Goal: Task Accomplishment & Management: Complete application form

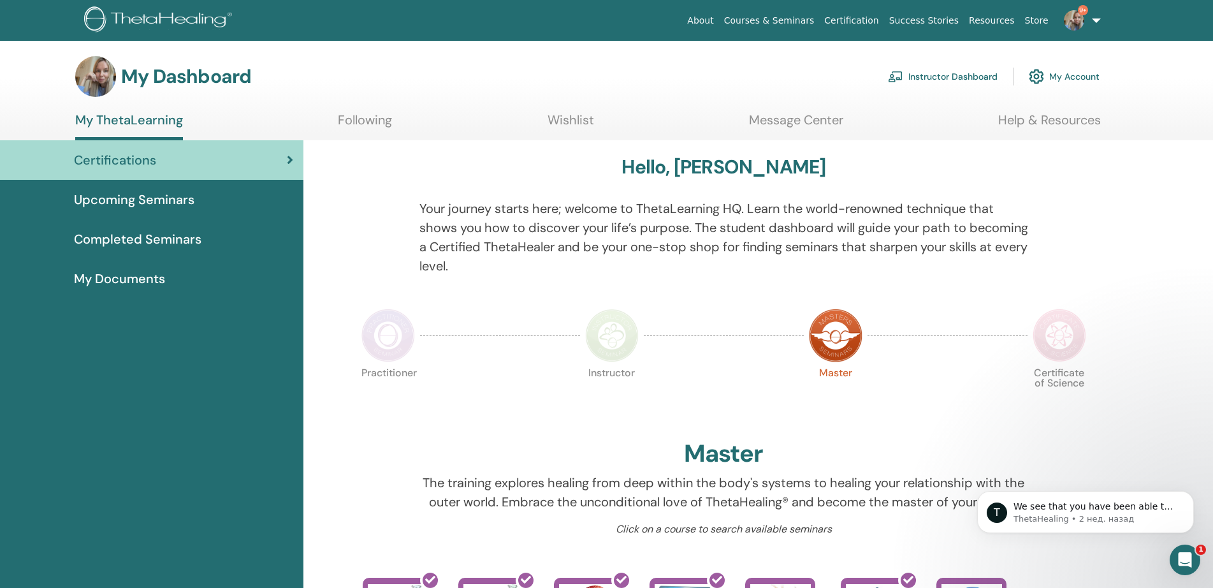
click at [1094, 20] on link "9+" at bounding box center [1080, 20] width 52 height 41
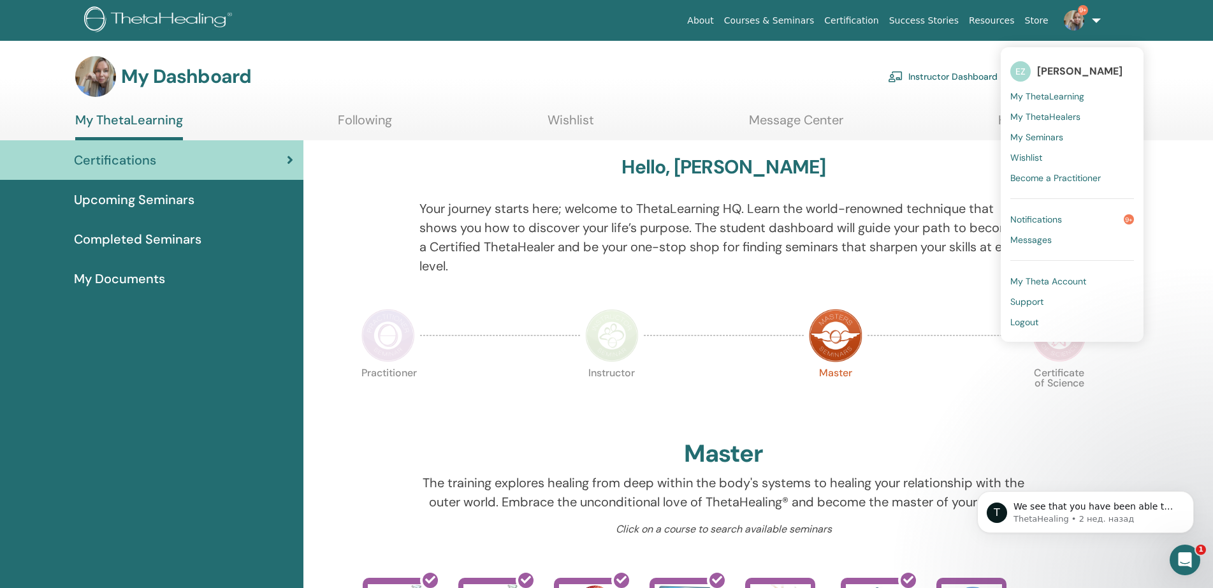
click at [1182, 73] on div "My Dashboard Instructor Dashboard My Account" at bounding box center [629, 76] width 1169 height 41
click at [697, 85] on div "My Dashboard Instructor Dashboard My Account" at bounding box center [587, 76] width 1025 height 41
click at [1171, 138] on section "My Dashboard Instructor Dashboard My Account My ThetaLearning Following Wishlis…" at bounding box center [606, 98] width 1213 height 84
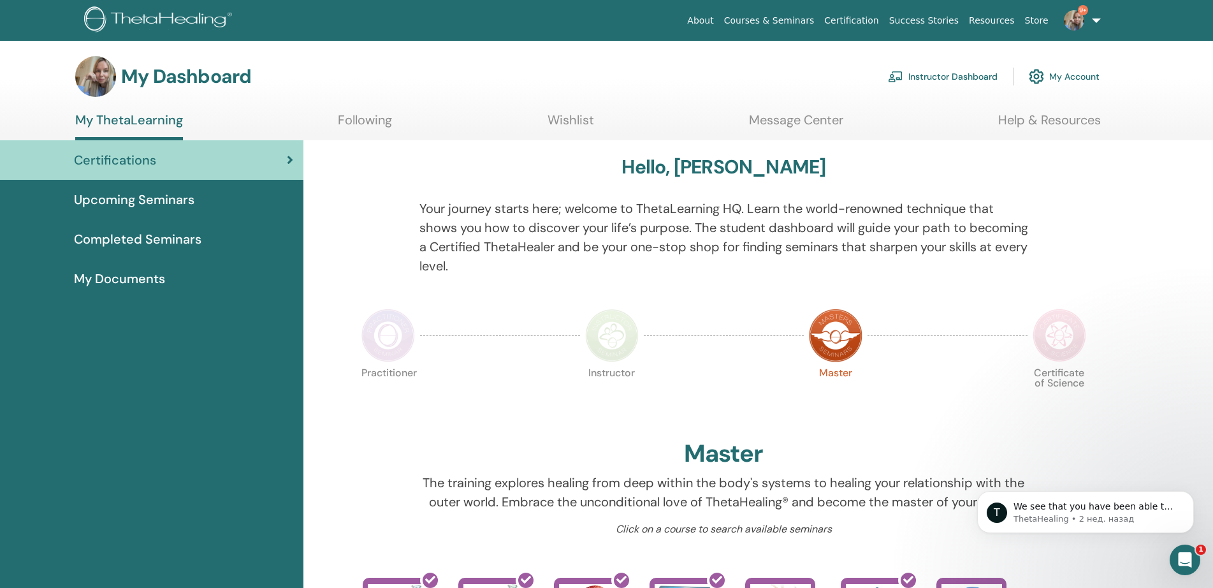
click at [938, 78] on link "Instructor Dashboard" at bounding box center [943, 76] width 110 height 28
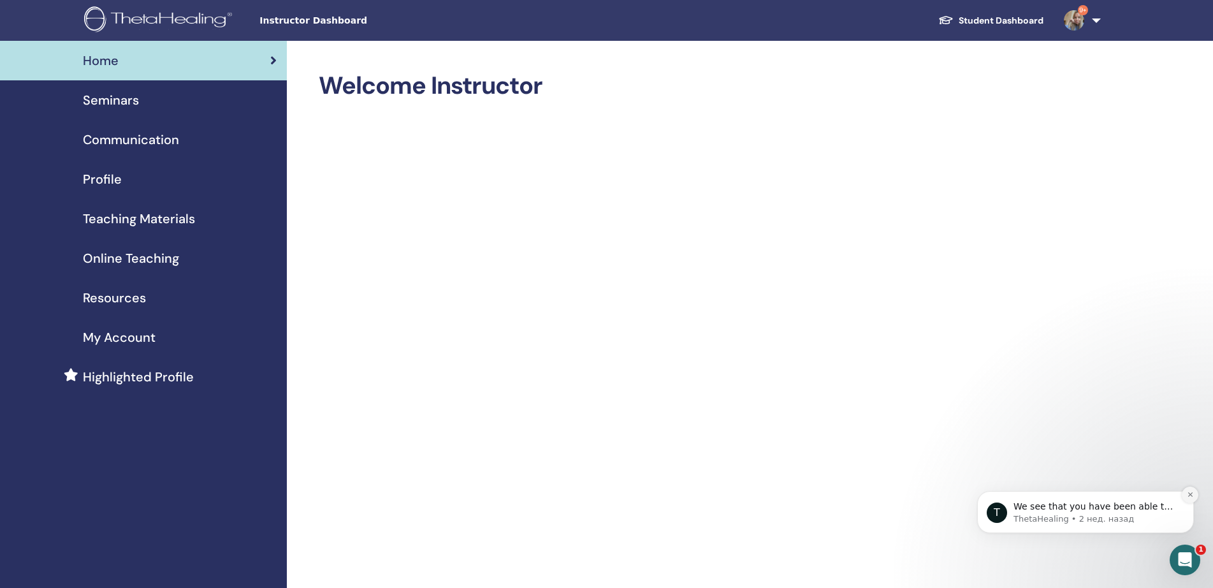
click at [1188, 497] on icon "Dismiss notification" at bounding box center [1190, 494] width 7 height 7
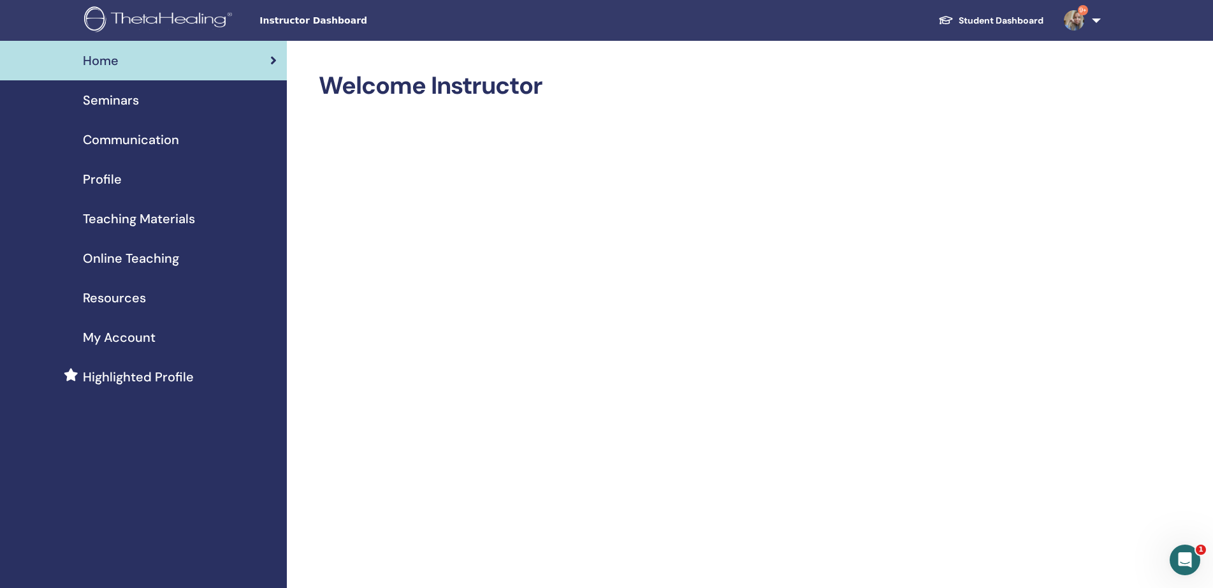
click at [112, 99] on span "Seminars" at bounding box center [111, 100] width 56 height 19
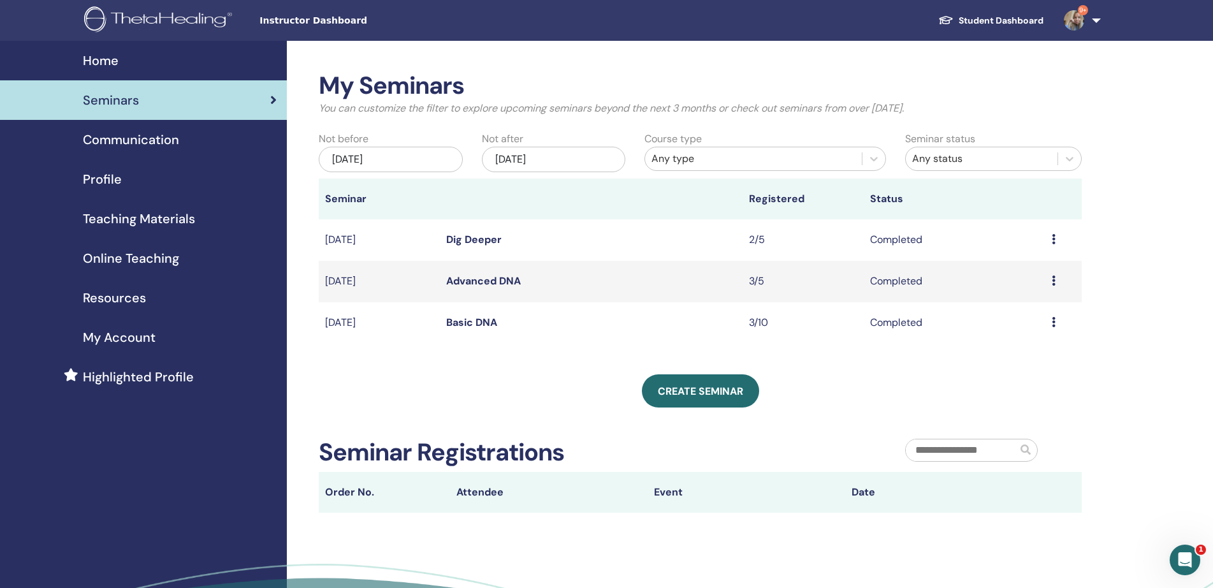
click at [141, 261] on span "Online Teaching" at bounding box center [131, 258] width 96 height 19
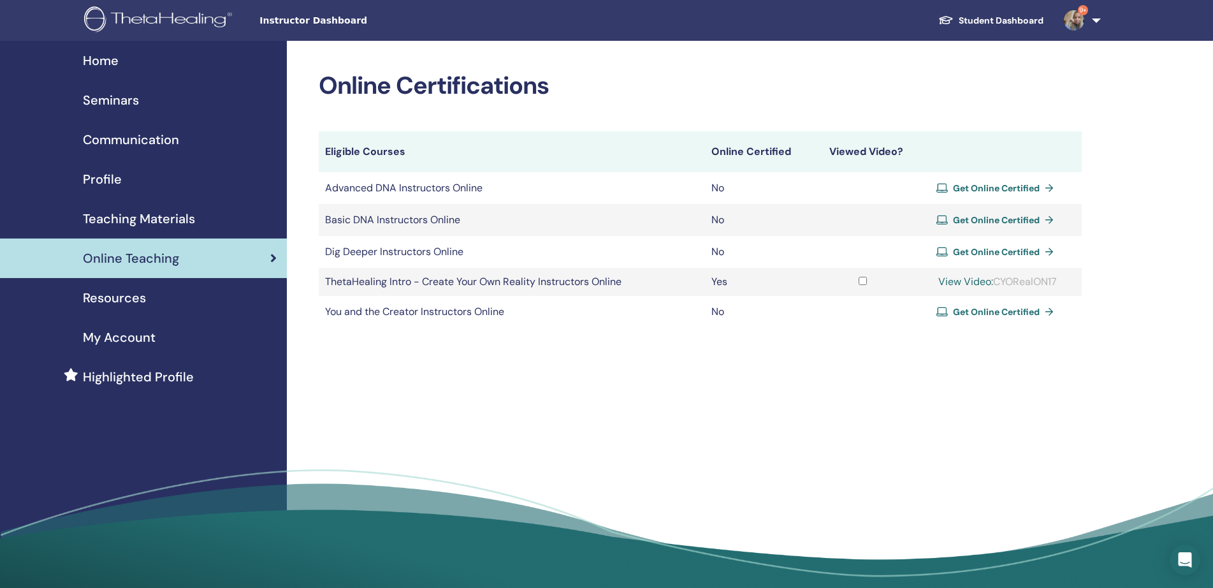
click at [129, 297] on span "Resources" at bounding box center [114, 297] width 63 height 19
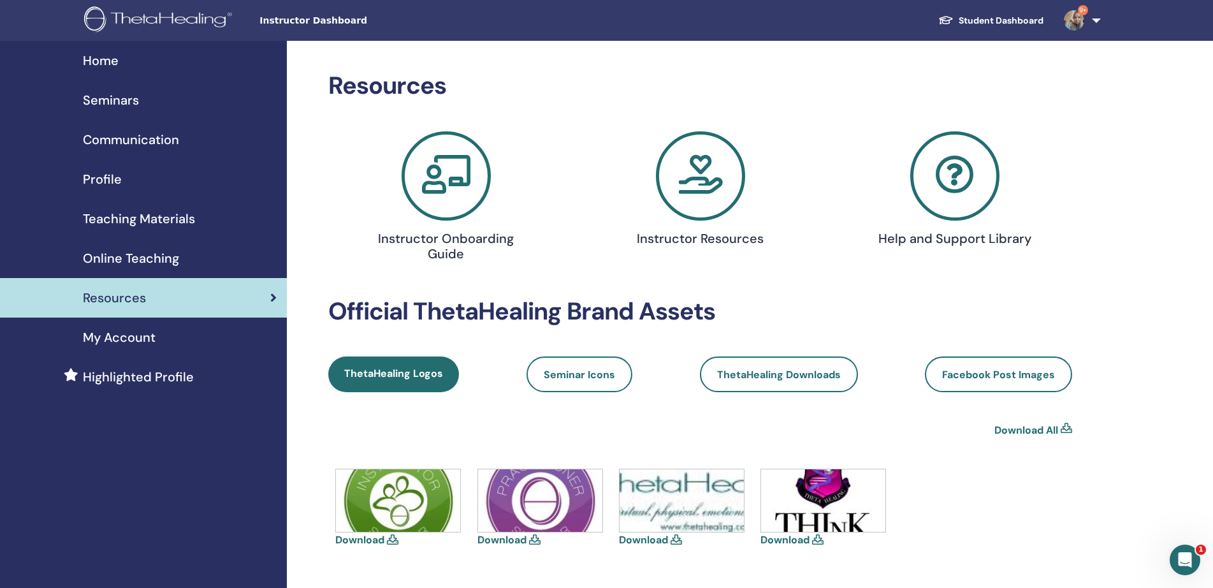
click at [112, 106] on span "Seminars" at bounding box center [111, 100] width 56 height 19
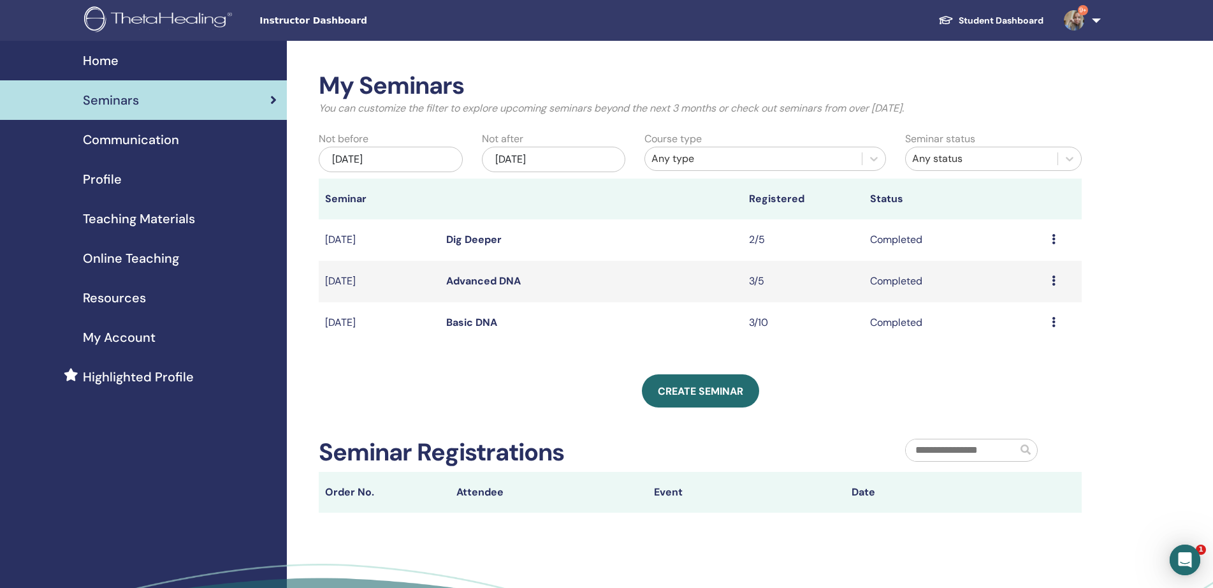
click at [112, 143] on span "Communication" at bounding box center [131, 139] width 96 height 19
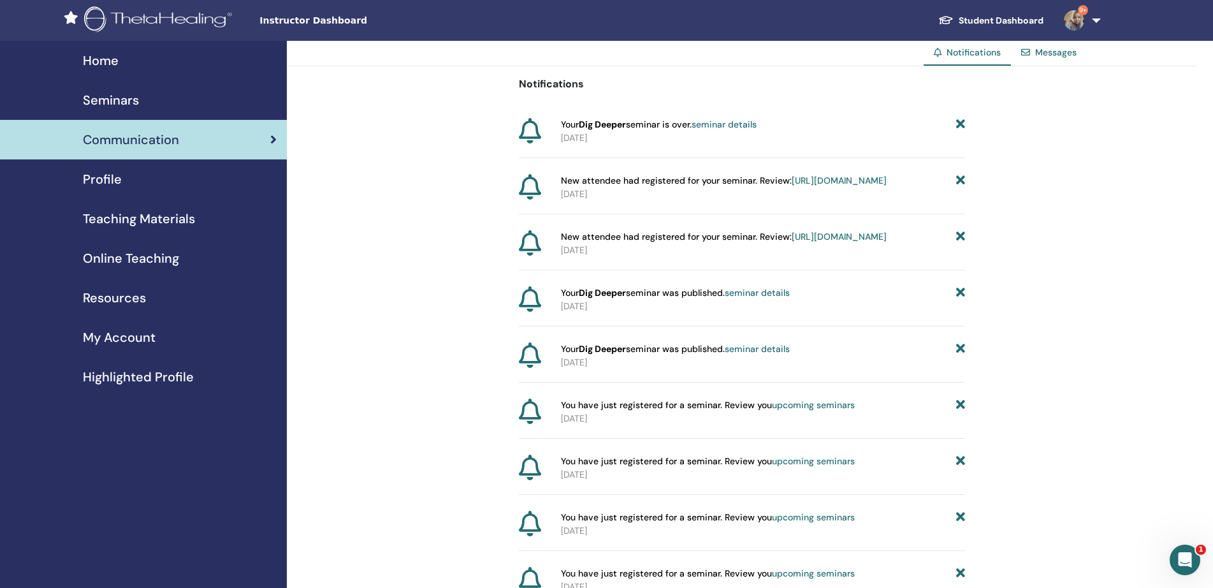
click at [99, 179] on span "Profile" at bounding box center [102, 179] width 39 height 19
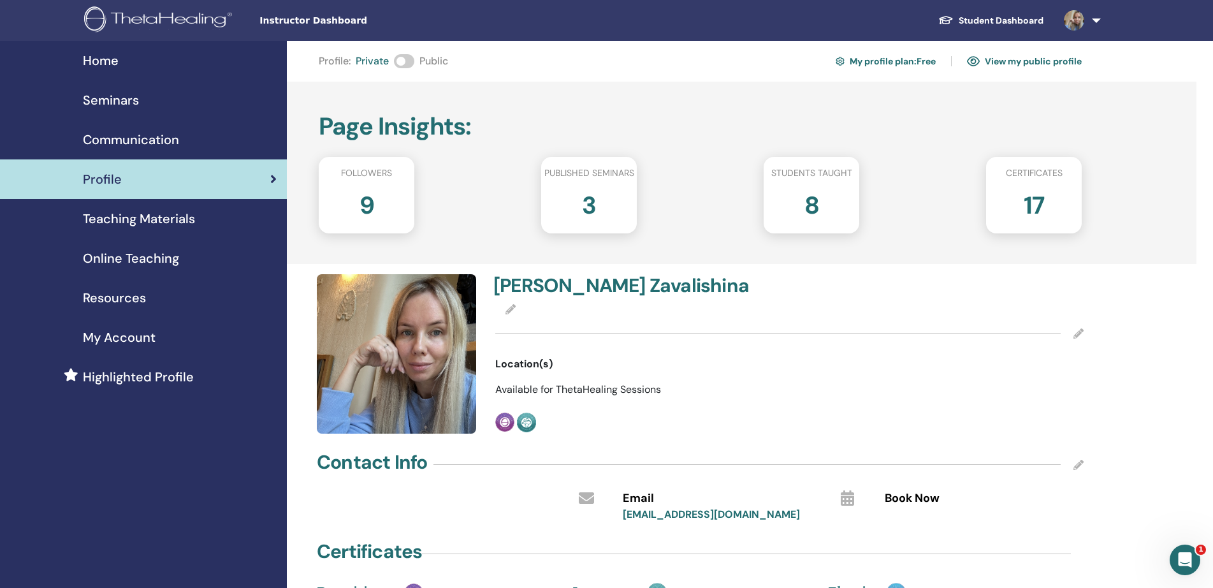
click at [112, 66] on span "Home" at bounding box center [101, 60] width 36 height 19
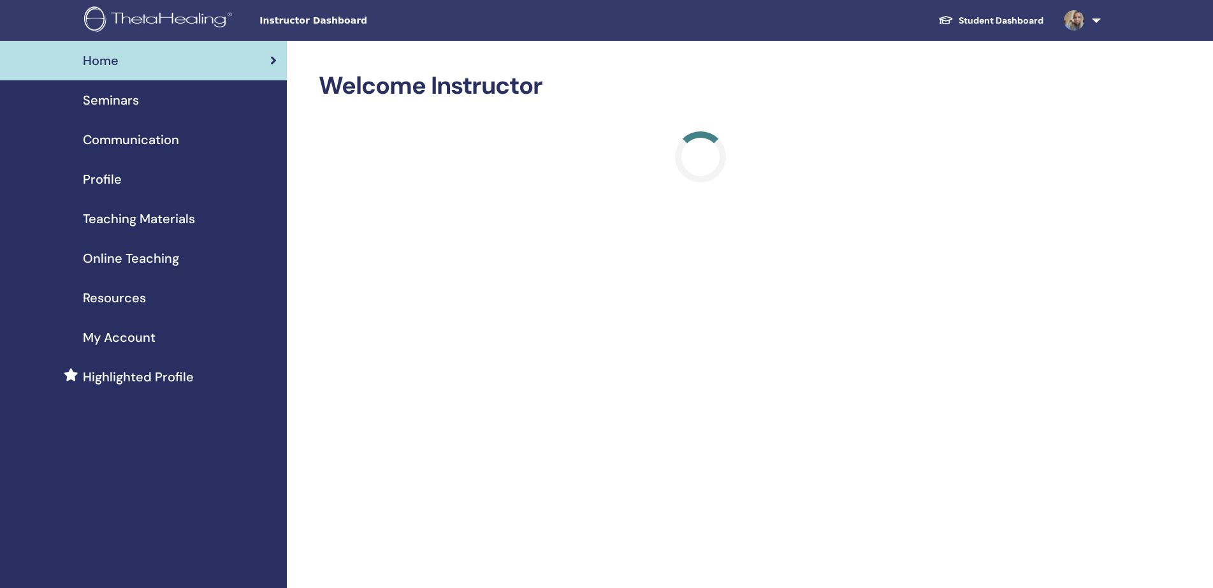
click at [122, 99] on span "Seminars" at bounding box center [111, 100] width 56 height 19
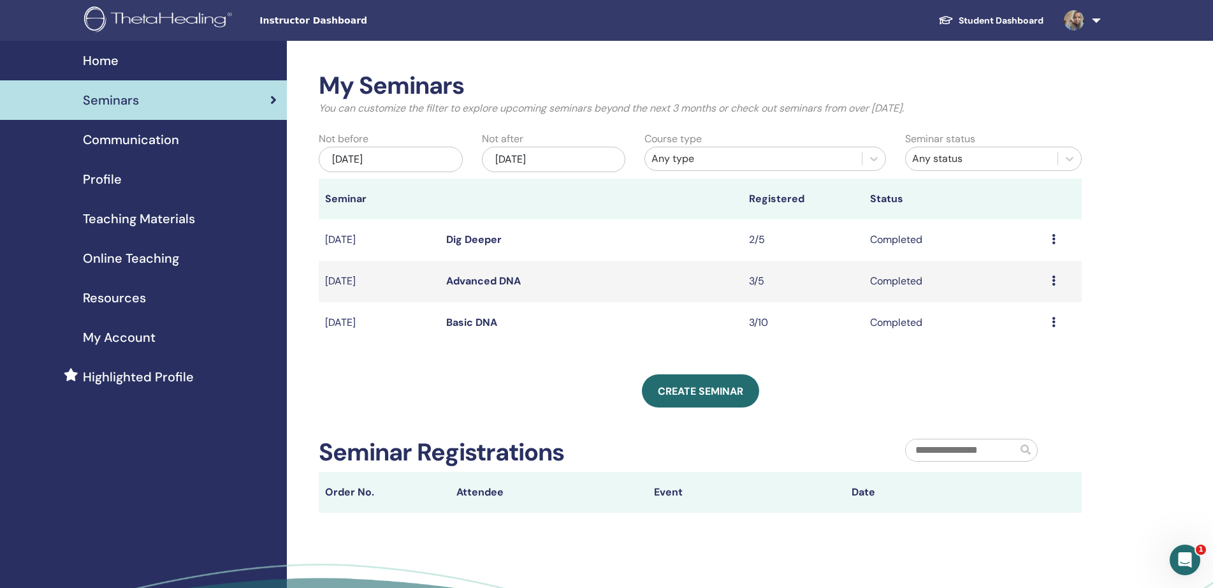
click at [154, 147] on span "Communication" at bounding box center [131, 139] width 96 height 19
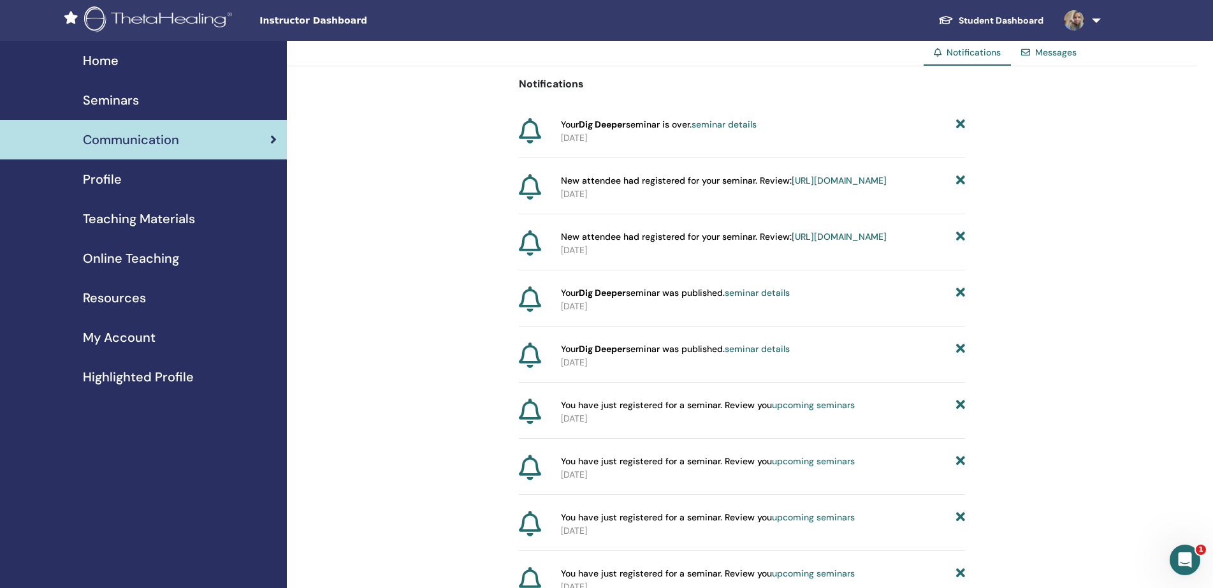
click at [112, 184] on span "Profile" at bounding box center [102, 179] width 39 height 19
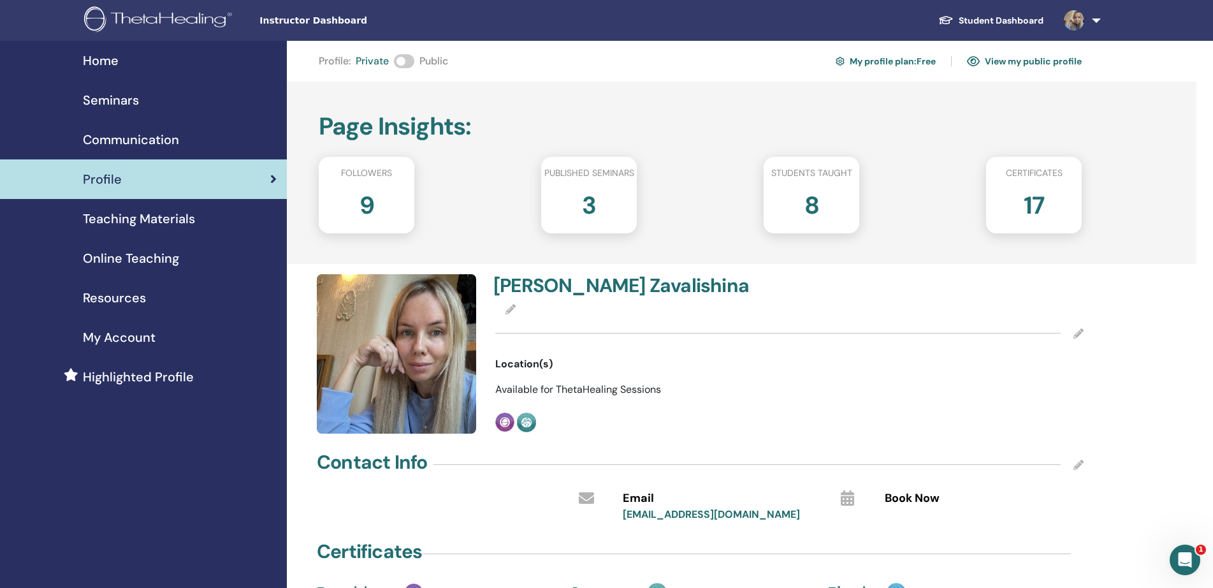
click at [117, 221] on span "Teaching Materials" at bounding box center [139, 218] width 112 height 19
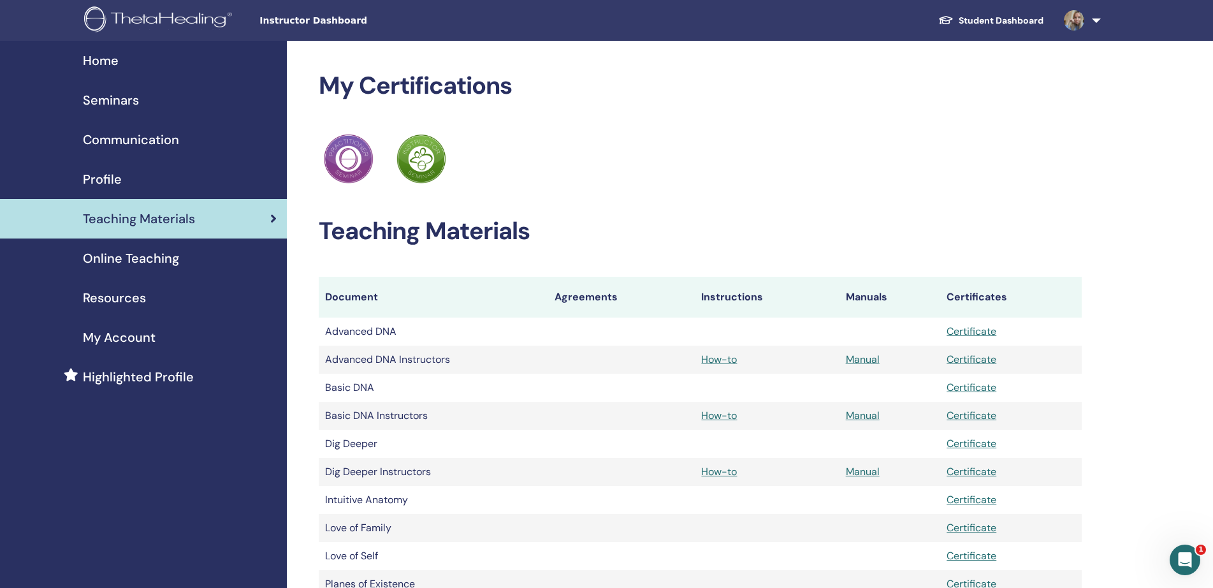
click at [124, 266] on span "Online Teaching" at bounding box center [131, 258] width 96 height 19
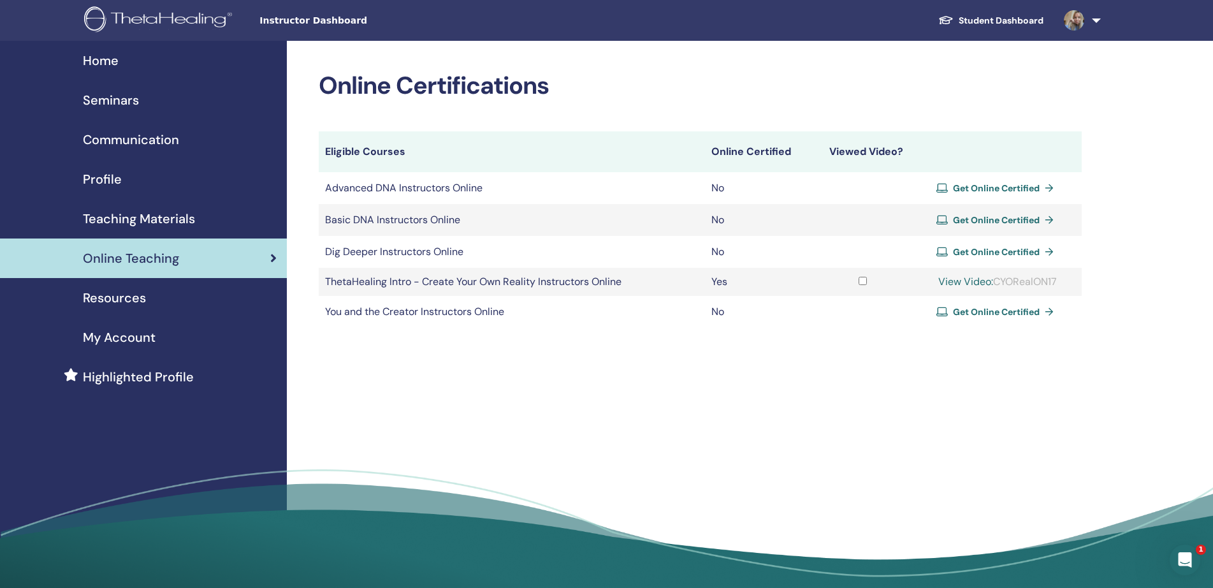
click at [328, 22] on span "Instructor Dashboard" at bounding box center [355, 20] width 191 height 13
click at [152, 20] on img at bounding box center [160, 20] width 152 height 29
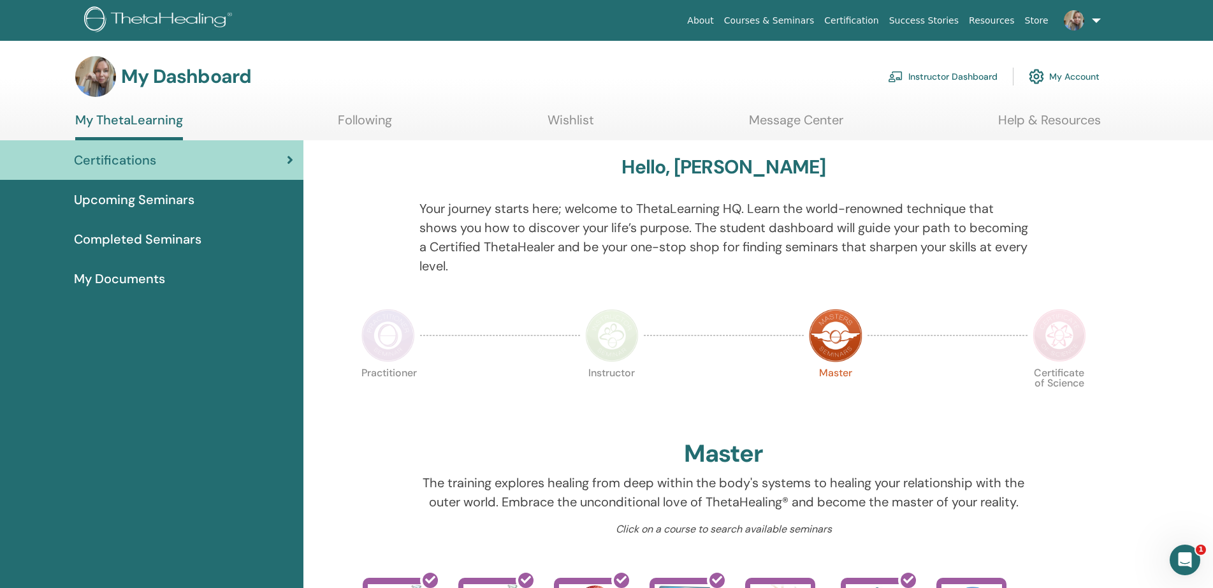
click at [951, 77] on link "Instructor Dashboard" at bounding box center [943, 76] width 110 height 28
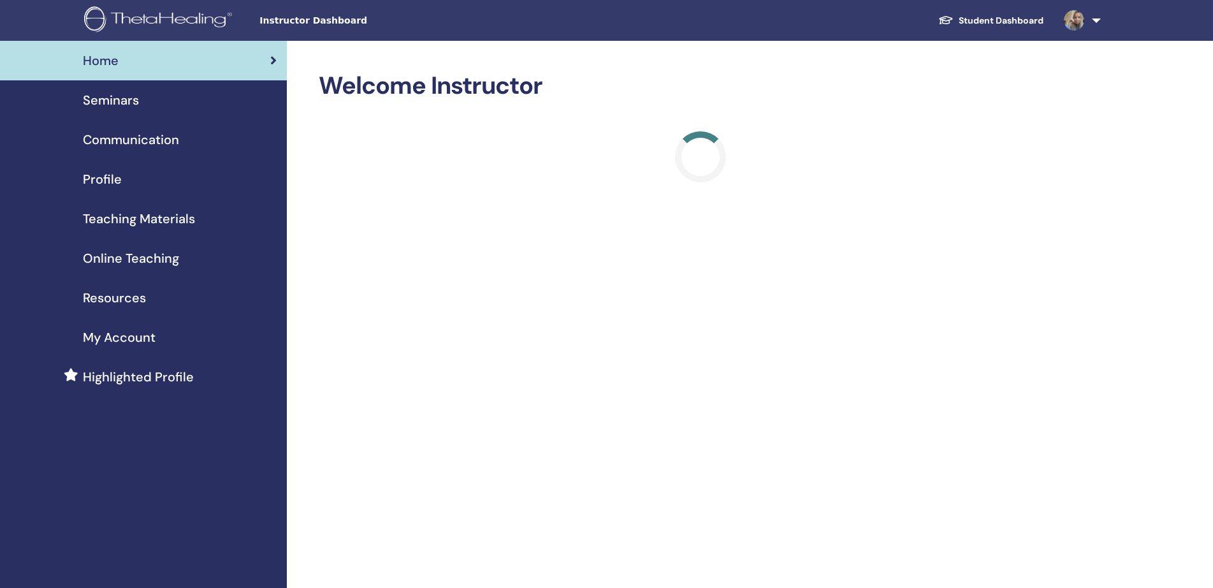
click at [127, 98] on span "Seminars" at bounding box center [111, 100] width 56 height 19
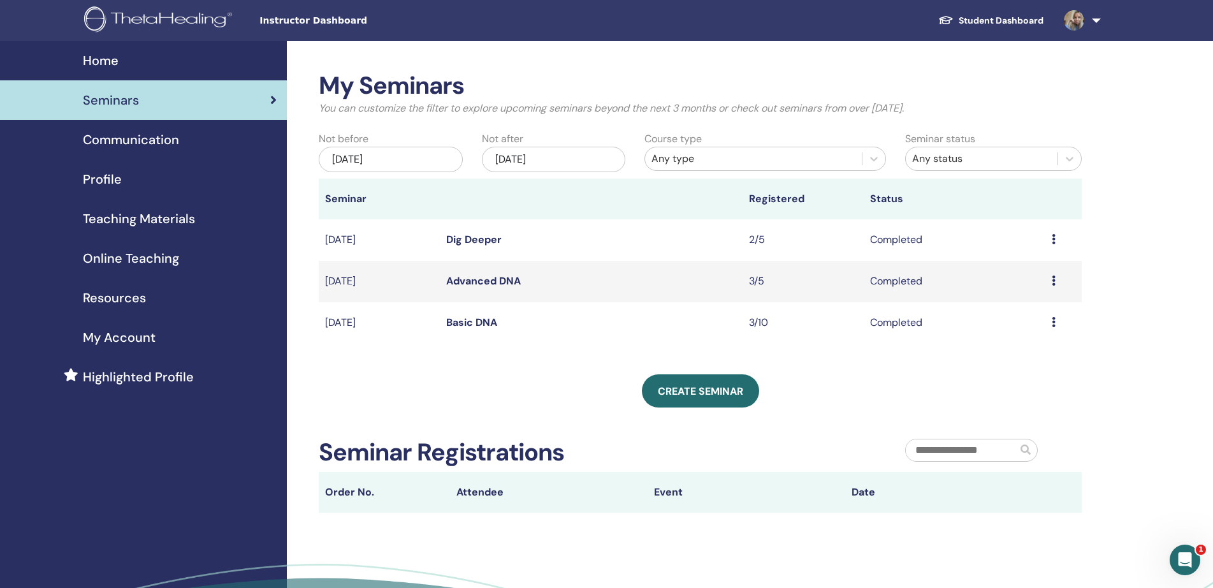
click at [115, 64] on span "Home" at bounding box center [101, 60] width 36 height 19
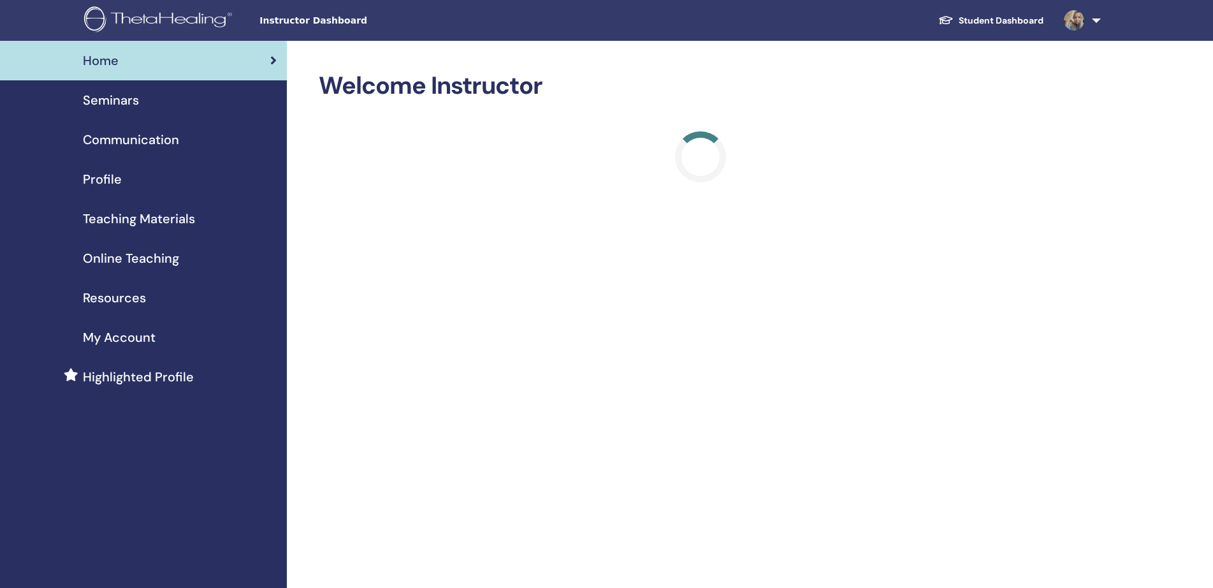
click at [1095, 20] on link at bounding box center [1080, 20] width 52 height 41
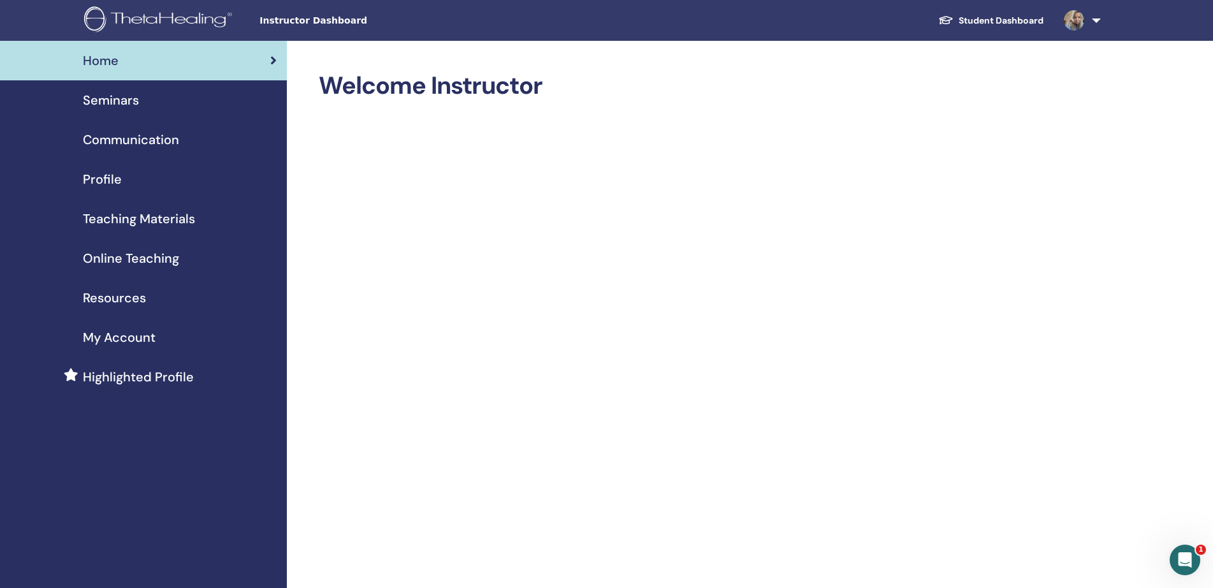
click at [283, 22] on span "Instructor Dashboard" at bounding box center [355, 20] width 191 height 13
click at [344, 24] on span "Instructor Dashboard" at bounding box center [355, 20] width 191 height 13
drag, startPoint x: 344, startPoint y: 24, endPoint x: 325, endPoint y: 25, distance: 18.5
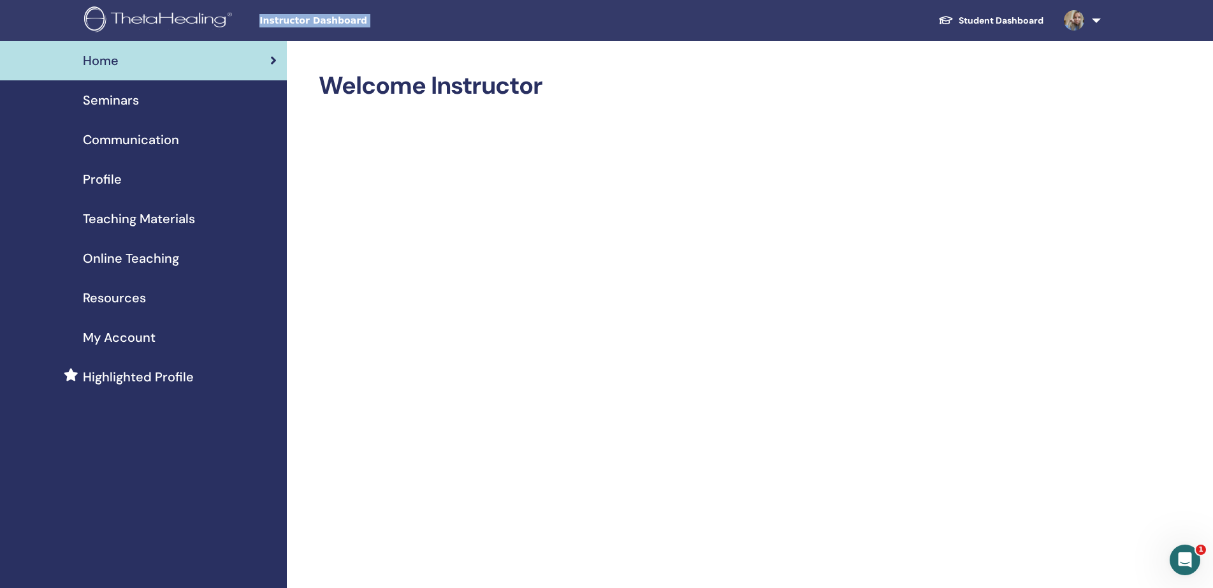
click at [325, 25] on span "Instructor Dashboard" at bounding box center [355, 20] width 191 height 13
click at [318, 22] on span "Instructor Dashboard" at bounding box center [355, 20] width 191 height 13
drag, startPoint x: 318, startPoint y: 22, endPoint x: 314, endPoint y: 29, distance: 8.6
click at [314, 29] on div "Instructor Dashboard Student Dashboard EZ Ekaterina Zavalishina My ThetaLearnin…" at bounding box center [606, 20] width 1137 height 41
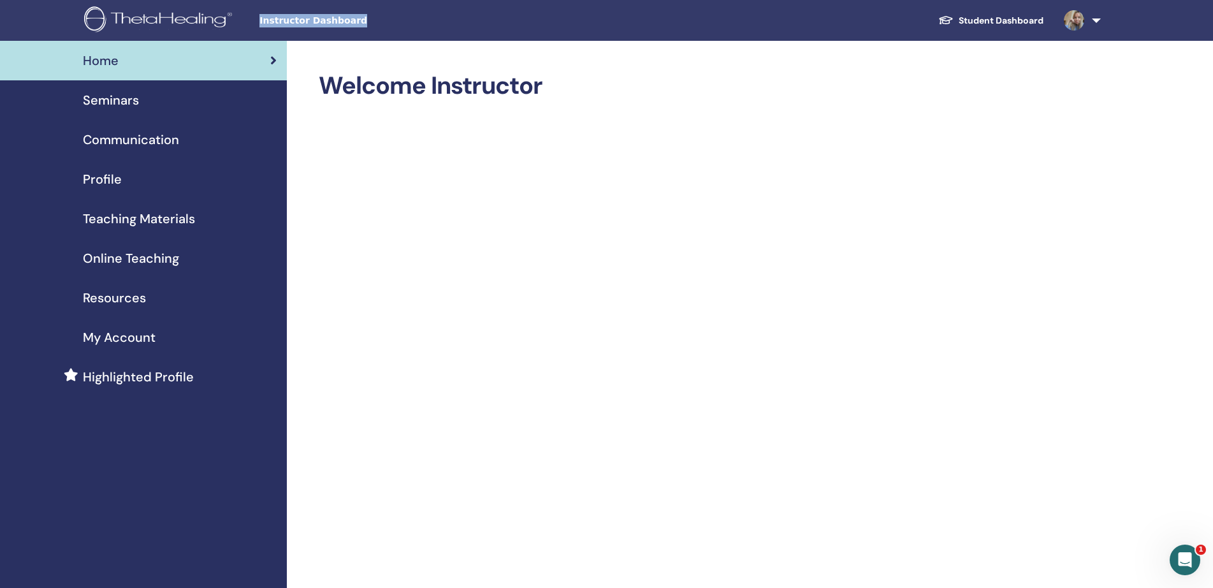
drag, startPoint x: 268, startPoint y: 22, endPoint x: 381, endPoint y: 23, distance: 113.5
click at [381, 23] on div "Instructor Dashboard Student Dashboard EZ Ekaterina Zavalishina My ThetaLearnin…" at bounding box center [606, 20] width 1137 height 41
drag, startPoint x: 381, startPoint y: 23, endPoint x: 582, endPoint y: 21, distance: 200.9
click at [582, 21] on div "Student Dashboard EZ Ekaterina Zavalishina My ThetaLearning My ThetaHealers My …" at bounding box center [798, 20] width 694 height 41
click at [1095, 22] on link at bounding box center [1080, 20] width 52 height 41
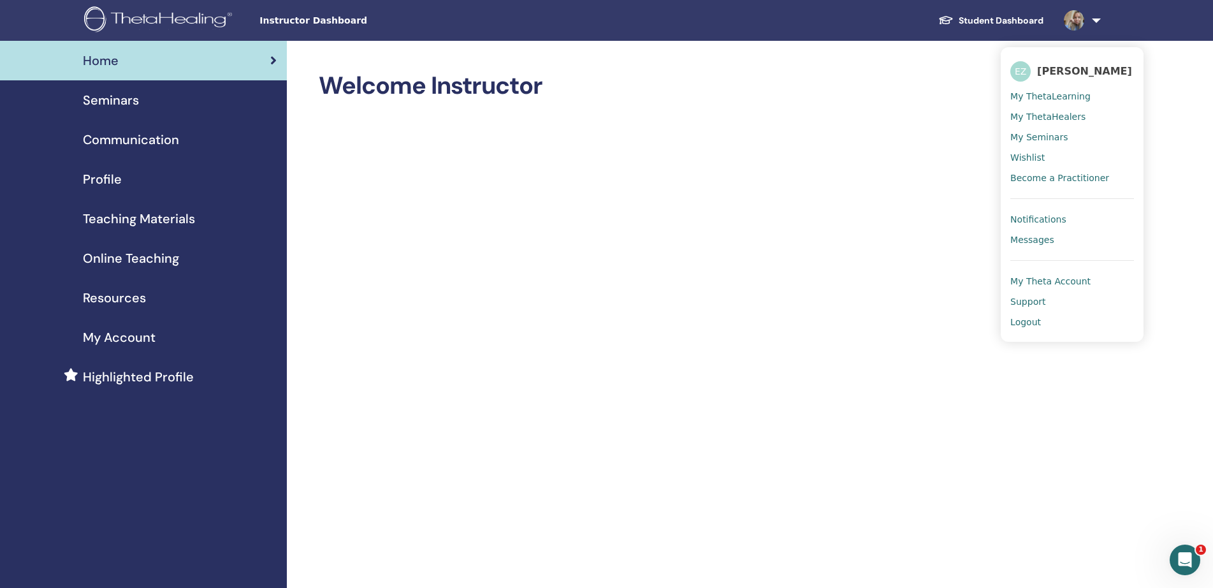
click at [1048, 102] on span "My ThetaLearning" at bounding box center [1051, 96] width 80 height 11
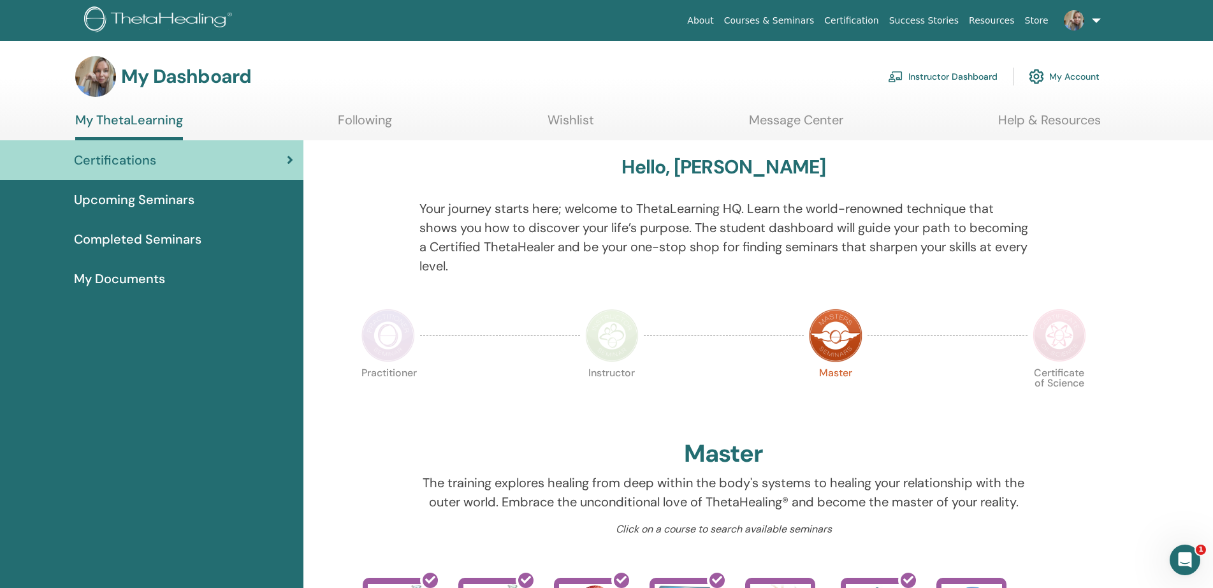
click at [960, 78] on link "Instructor Dashboard" at bounding box center [943, 76] width 110 height 28
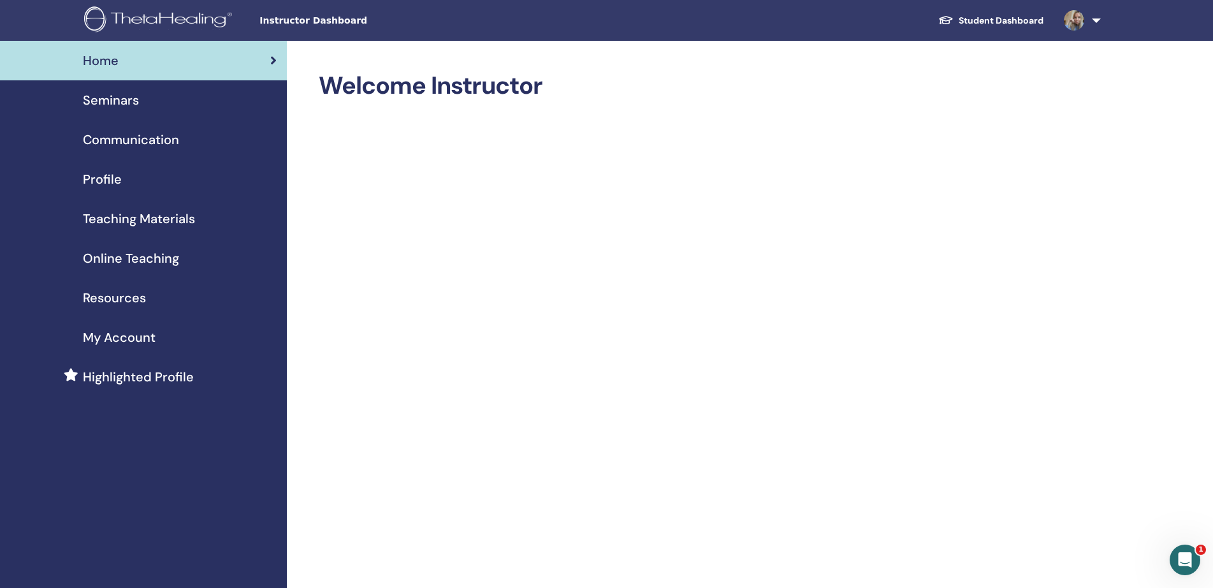
click at [318, 29] on div "Instructor Dashboard Student Dashboard EZ Ekaterina Zavalishina My ThetaLearnin…" at bounding box center [606, 20] width 1137 height 41
click at [319, 16] on span "Instructor Dashboard" at bounding box center [355, 20] width 191 height 13
click at [110, 100] on span "Seminars" at bounding box center [111, 100] width 56 height 19
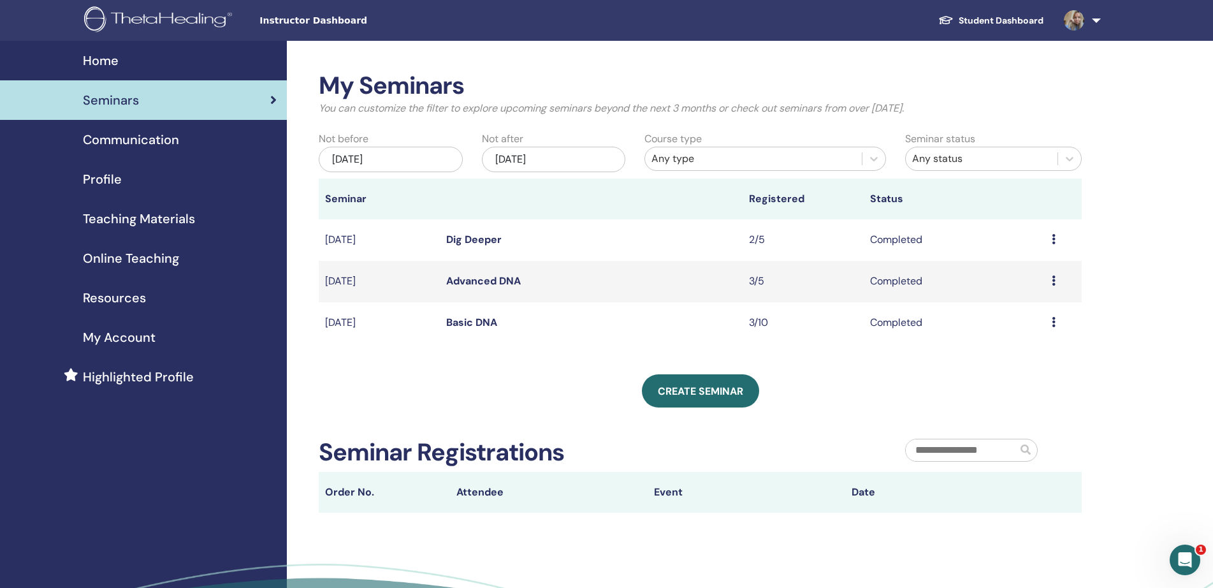
click at [105, 146] on span "Communication" at bounding box center [131, 139] width 96 height 19
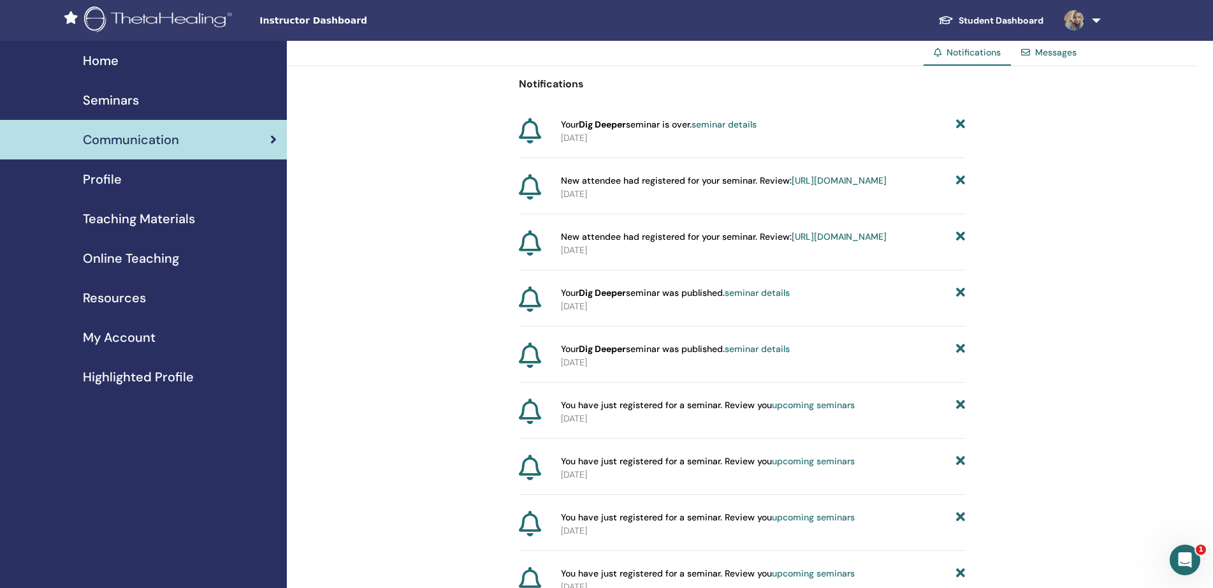
click at [106, 61] on span "Home" at bounding box center [101, 60] width 36 height 19
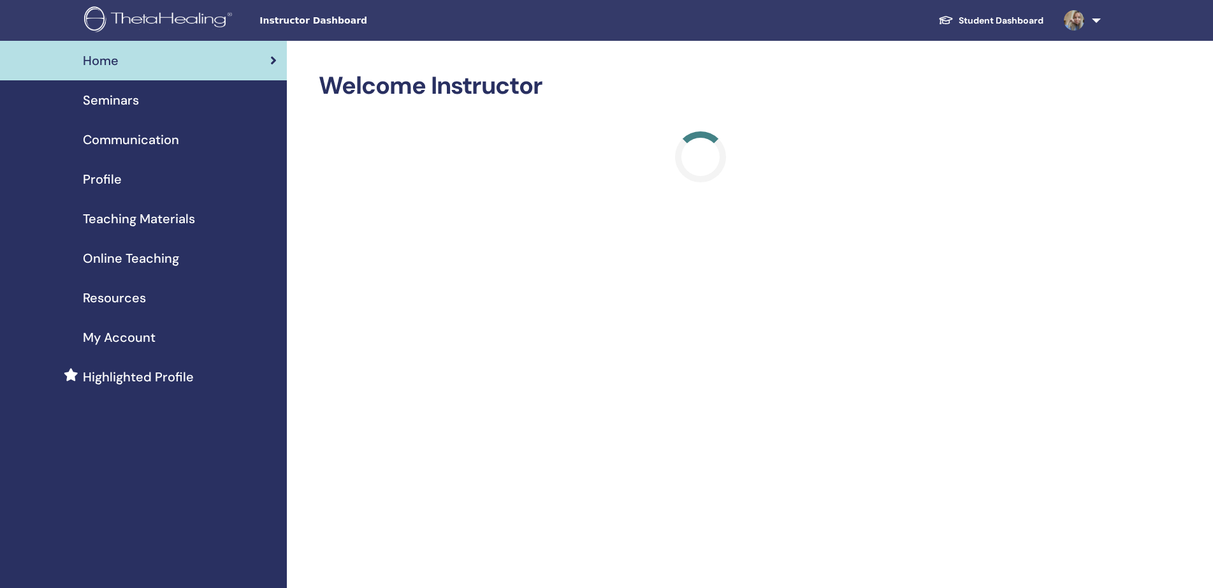
click at [123, 105] on span "Seminars" at bounding box center [111, 100] width 56 height 19
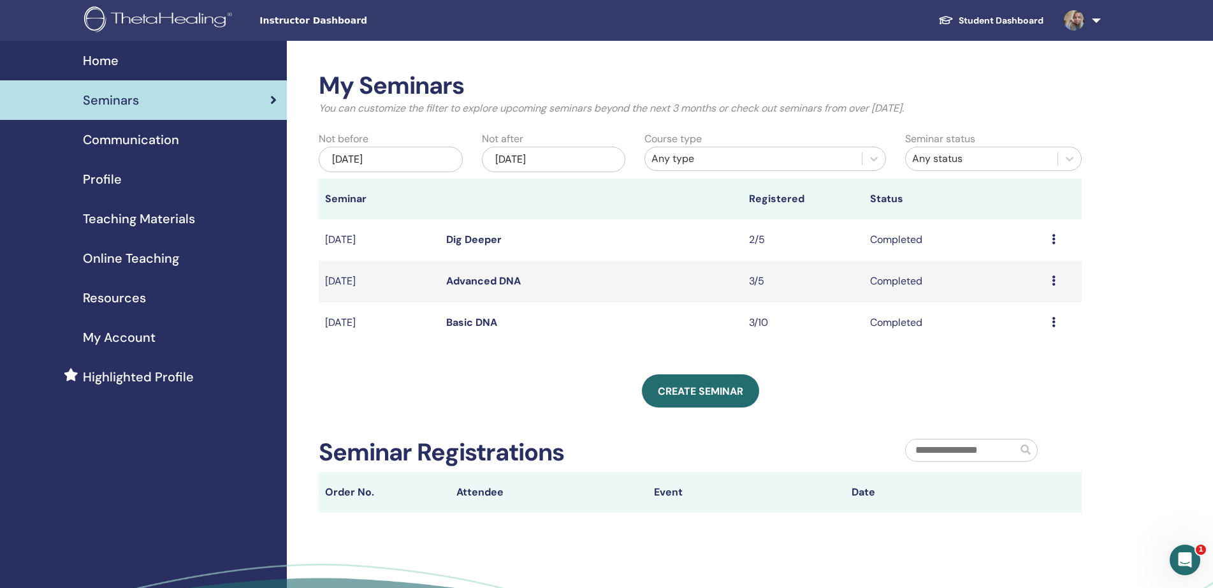
click at [1098, 20] on link at bounding box center [1080, 20] width 52 height 41
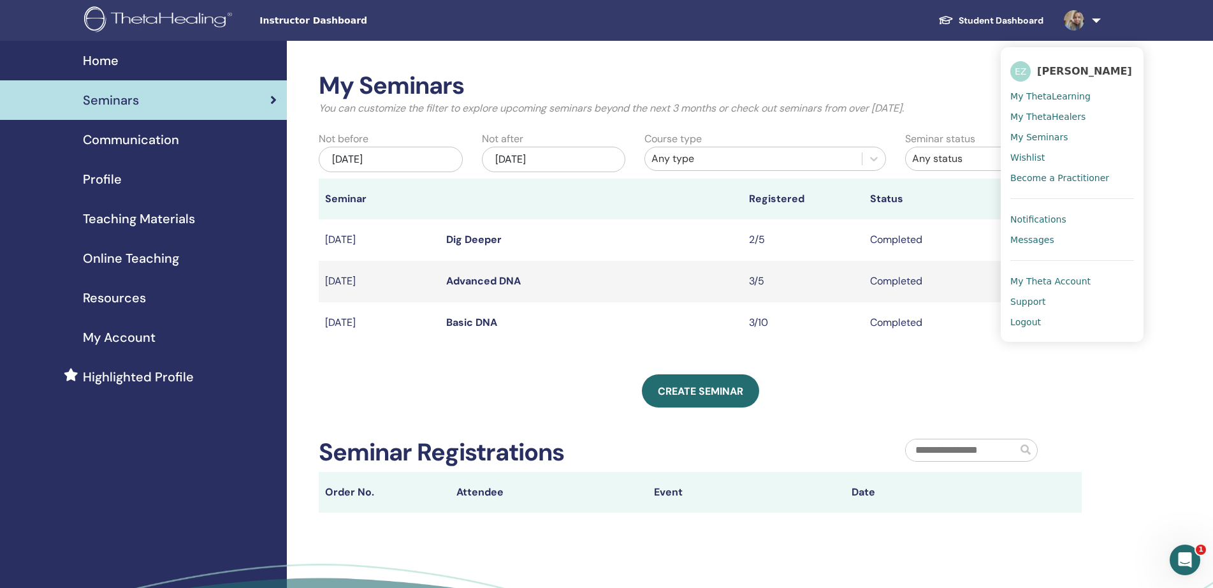
click at [1014, 20] on link "Student Dashboard" at bounding box center [991, 21] width 126 height 24
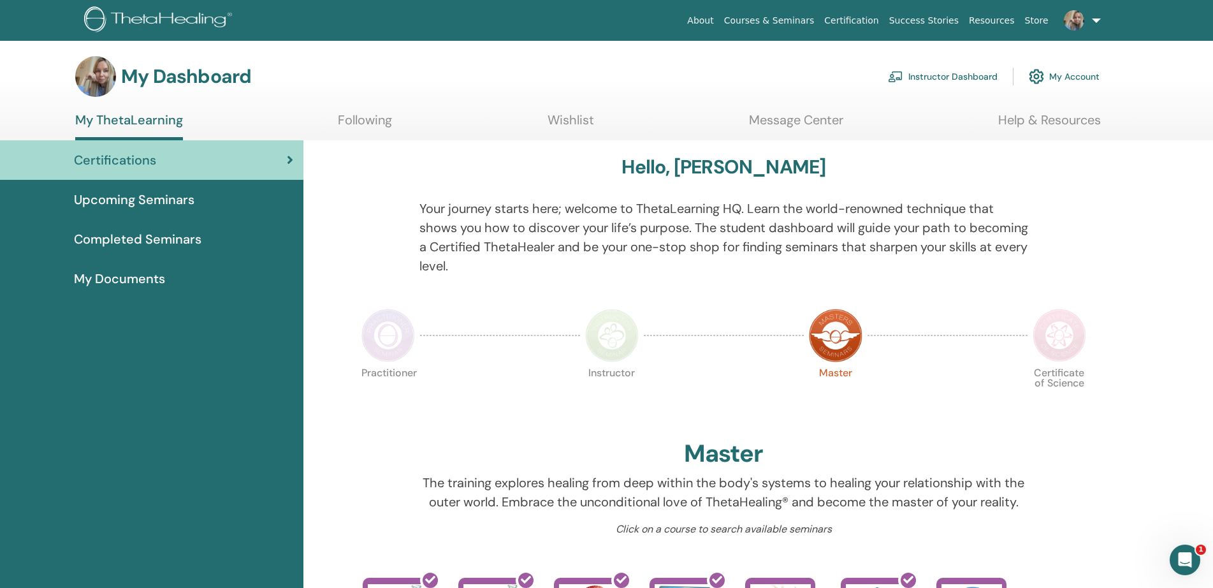
click at [990, 77] on link "Instructor Dashboard" at bounding box center [943, 76] width 110 height 28
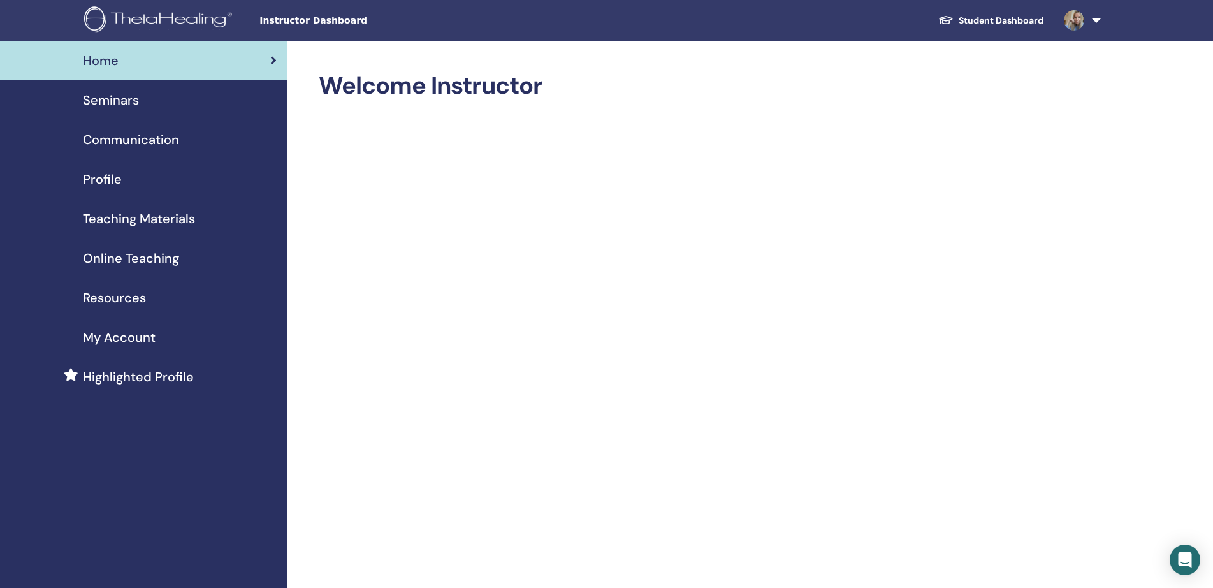
click at [1096, 22] on link at bounding box center [1080, 20] width 52 height 41
click at [1095, 21] on link at bounding box center [1080, 20] width 52 height 41
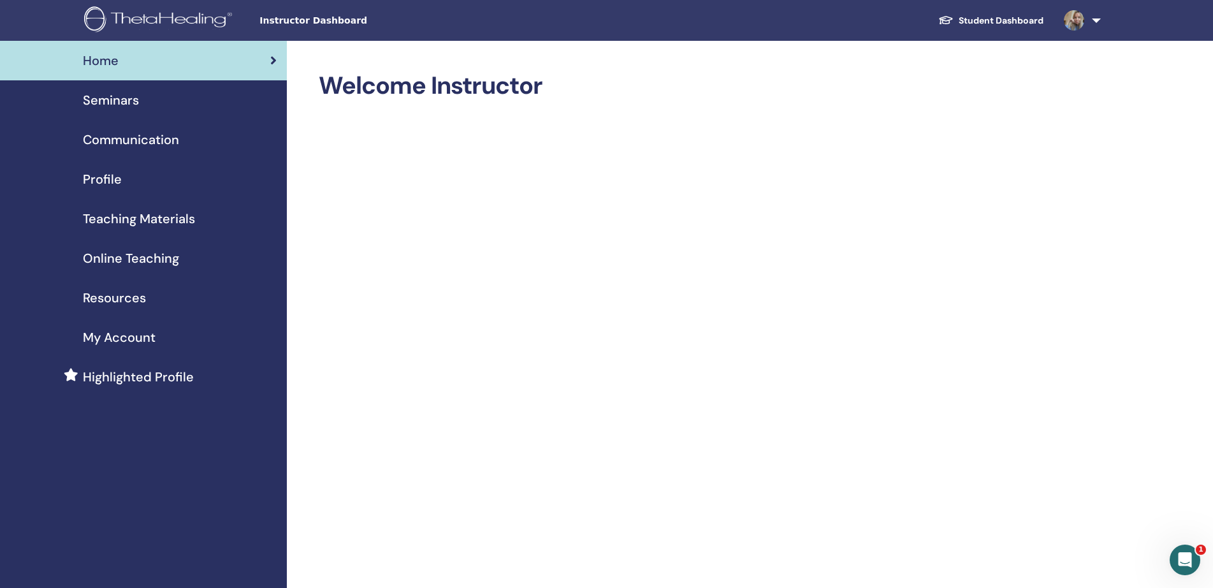
click at [124, 103] on span "Seminars" at bounding box center [111, 100] width 56 height 19
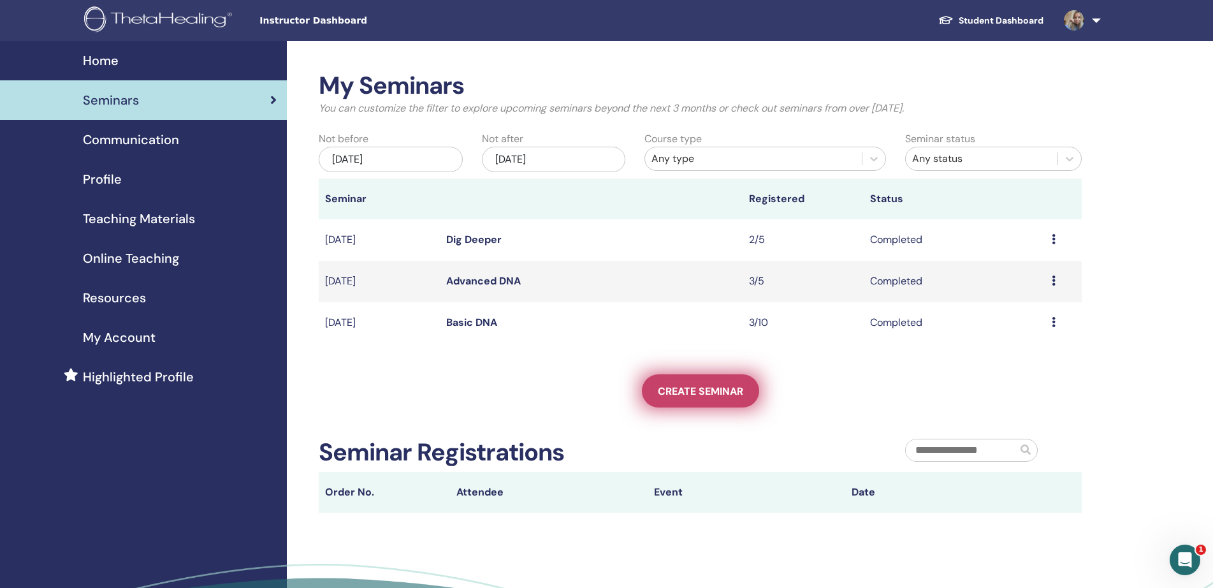
click at [713, 394] on span "Create seminar" at bounding box center [700, 390] width 85 height 13
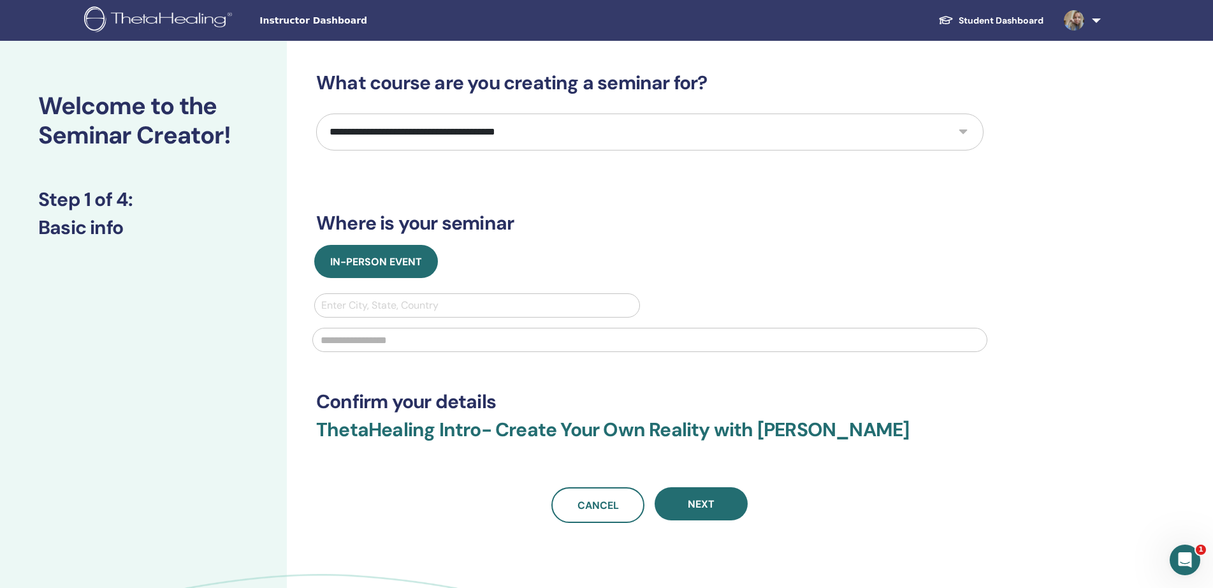
click at [962, 134] on select "**********" at bounding box center [650, 132] width 668 height 37
select select "*"
click at [316, 114] on select "**********" at bounding box center [650, 132] width 668 height 37
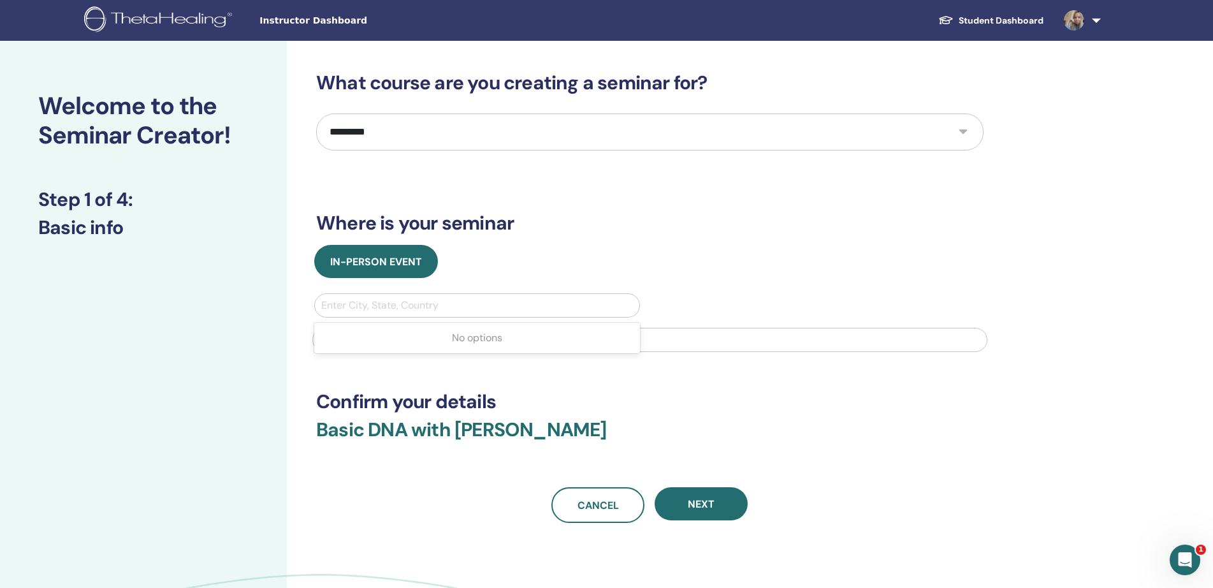
click at [357, 307] on div at bounding box center [477, 306] width 312 height 18
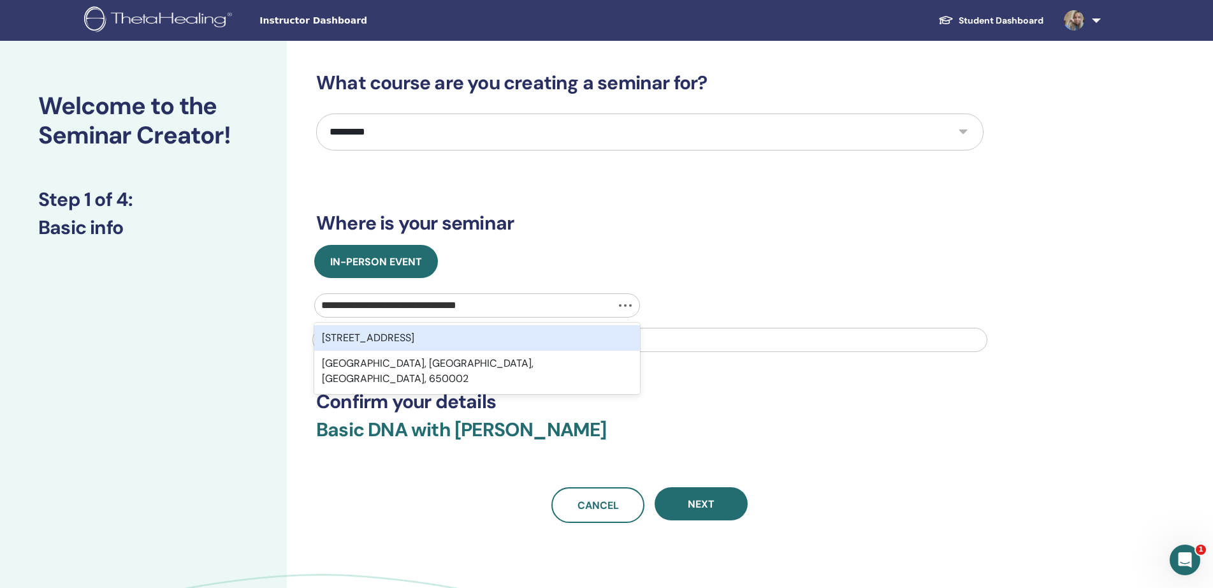
type input "**********"
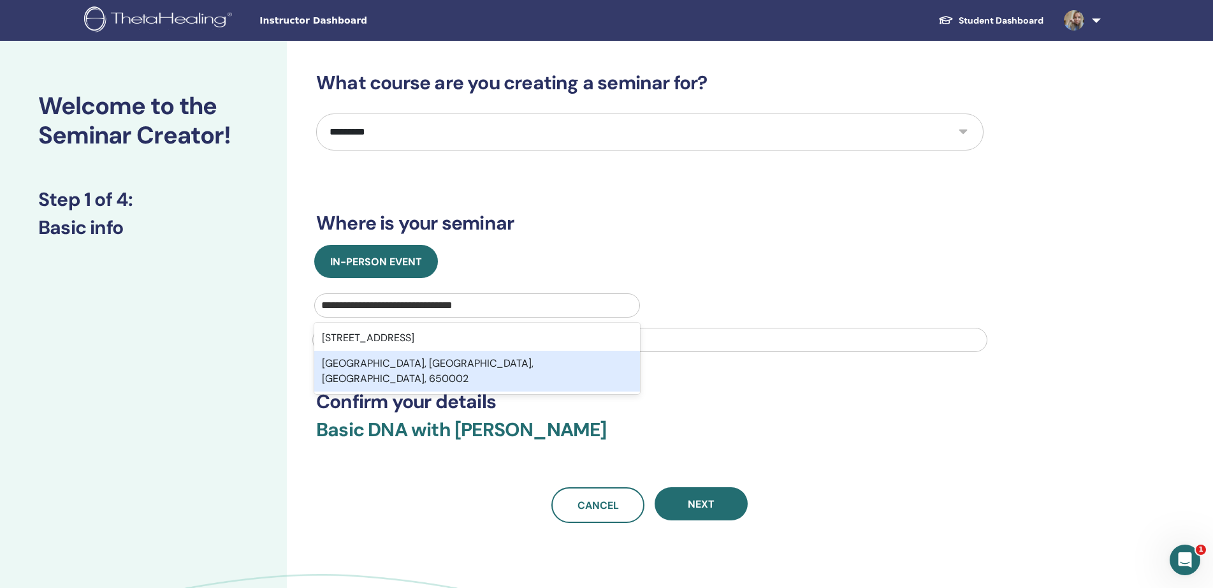
click at [362, 383] on div "Серебряный Бор улица, Кемерово, Кемеровская область, 650002" at bounding box center [477, 371] width 326 height 41
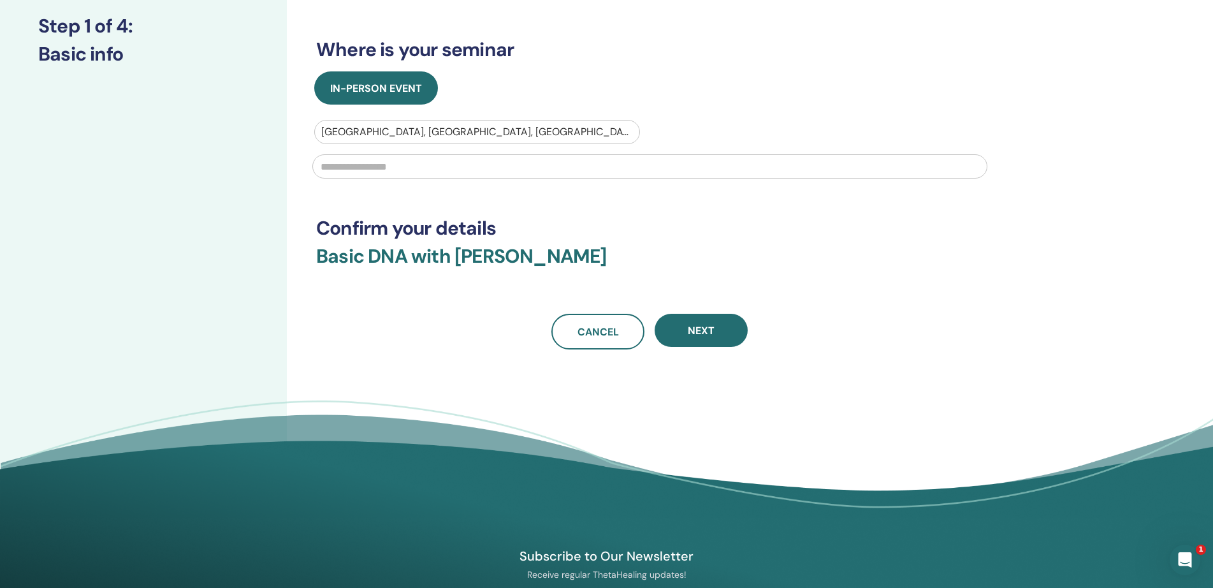
scroll to position [176, 0]
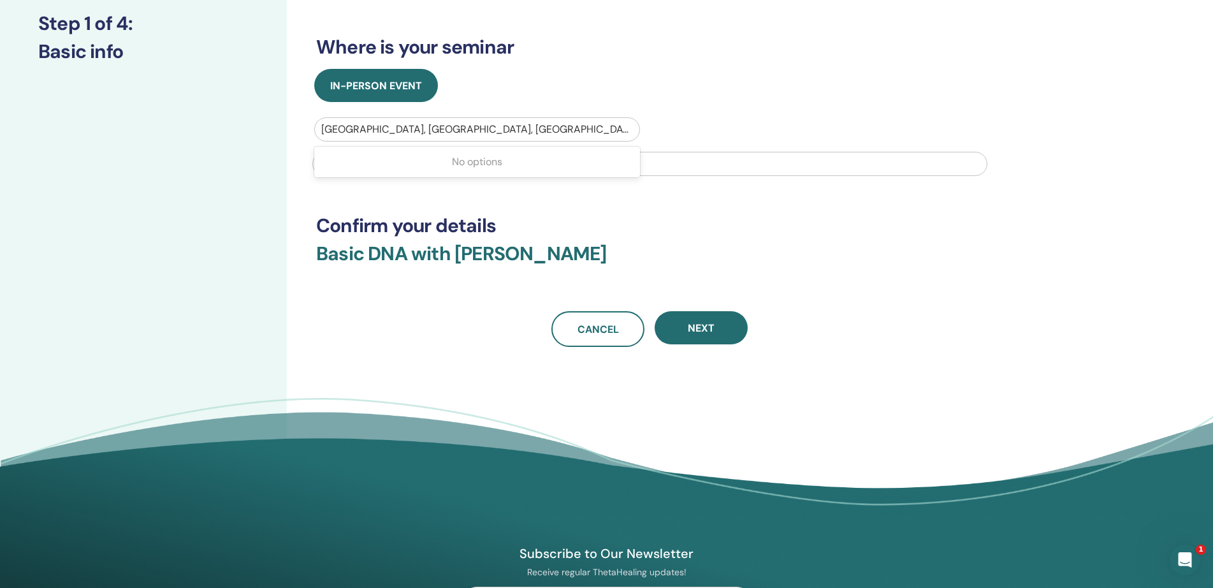
click at [388, 133] on div at bounding box center [477, 130] width 312 height 18
click at [396, 128] on div at bounding box center [477, 130] width 312 height 18
click at [400, 127] on div at bounding box center [477, 130] width 312 height 18
click at [365, 165] on input "text" at bounding box center [649, 164] width 675 height 24
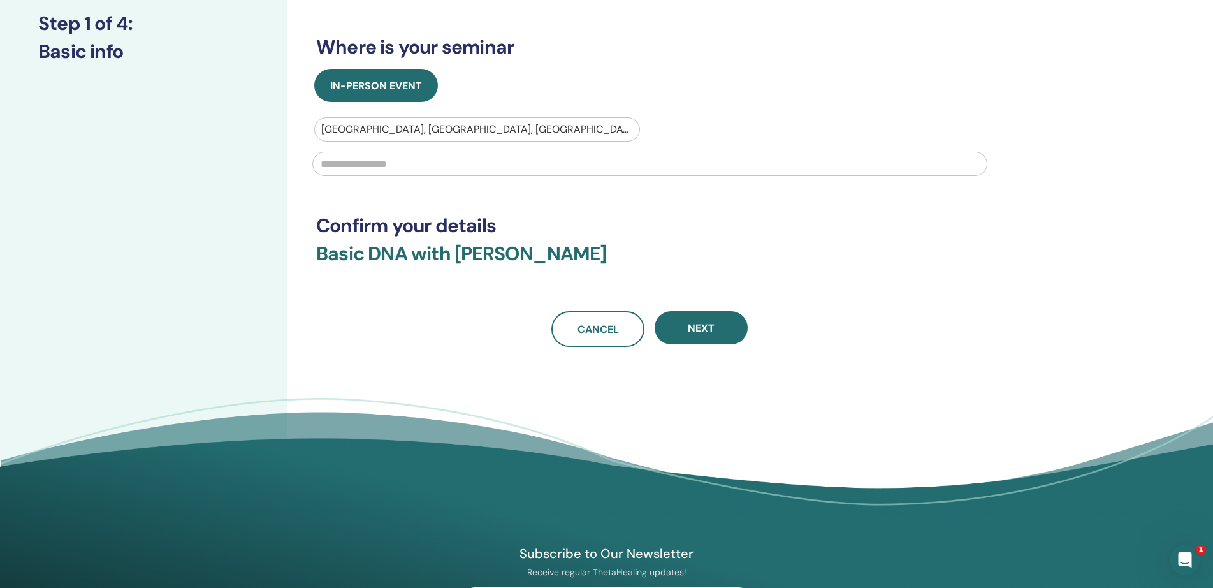
click at [365, 165] on input "text" at bounding box center [649, 164] width 675 height 24
type input "**********"
click at [424, 129] on div at bounding box center [477, 130] width 312 height 18
click at [439, 131] on div at bounding box center [477, 130] width 312 height 18
click at [406, 128] on div at bounding box center [477, 130] width 312 height 18
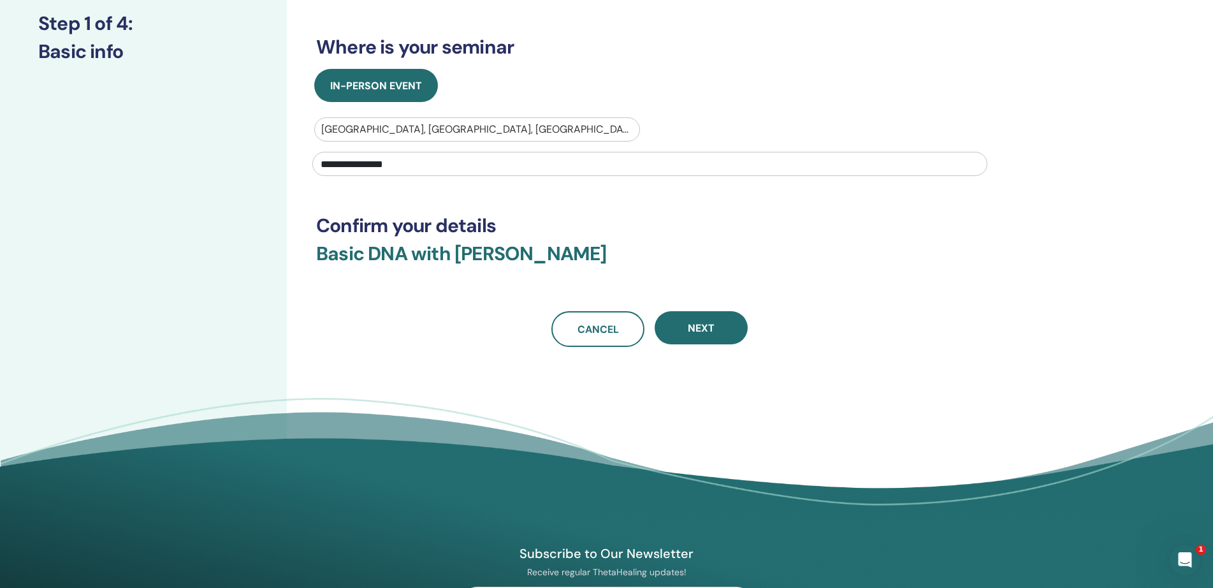
click at [406, 128] on div at bounding box center [477, 130] width 312 height 18
click at [441, 165] on input "**********" at bounding box center [649, 164] width 675 height 24
drag, startPoint x: 441, startPoint y: 165, endPoint x: 301, endPoint y: 168, distance: 140.3
click at [301, 168] on div "**********" at bounding box center [691, 195] width 809 height 661
click at [839, 71] on div "In-Person Event" at bounding box center [650, 85] width 687 height 33
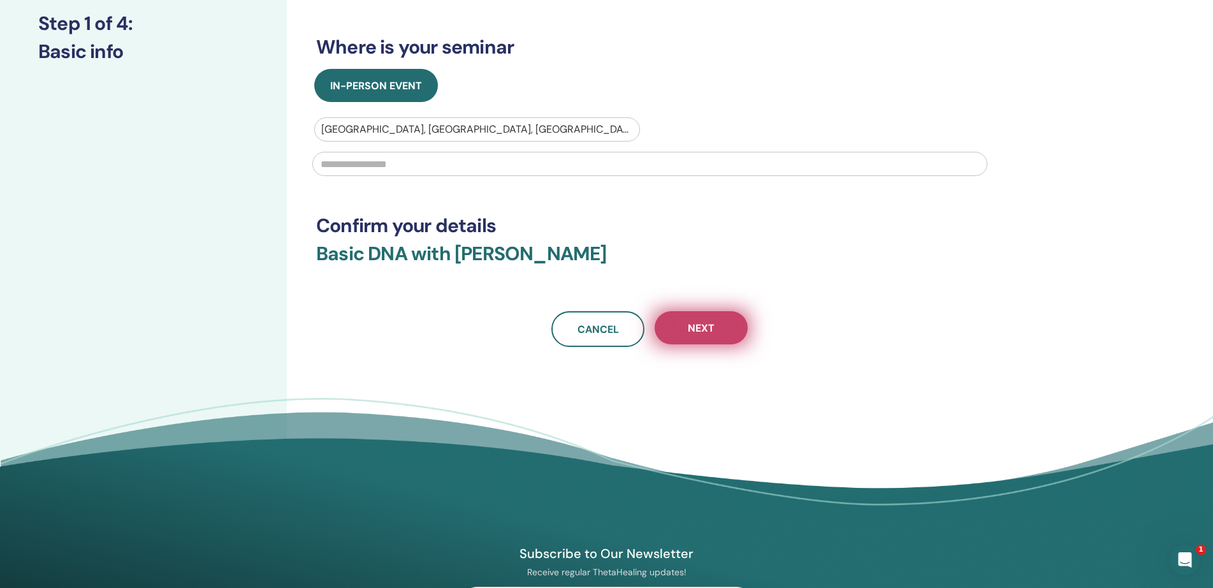
click at [694, 327] on span "Next" at bounding box center [701, 327] width 27 height 13
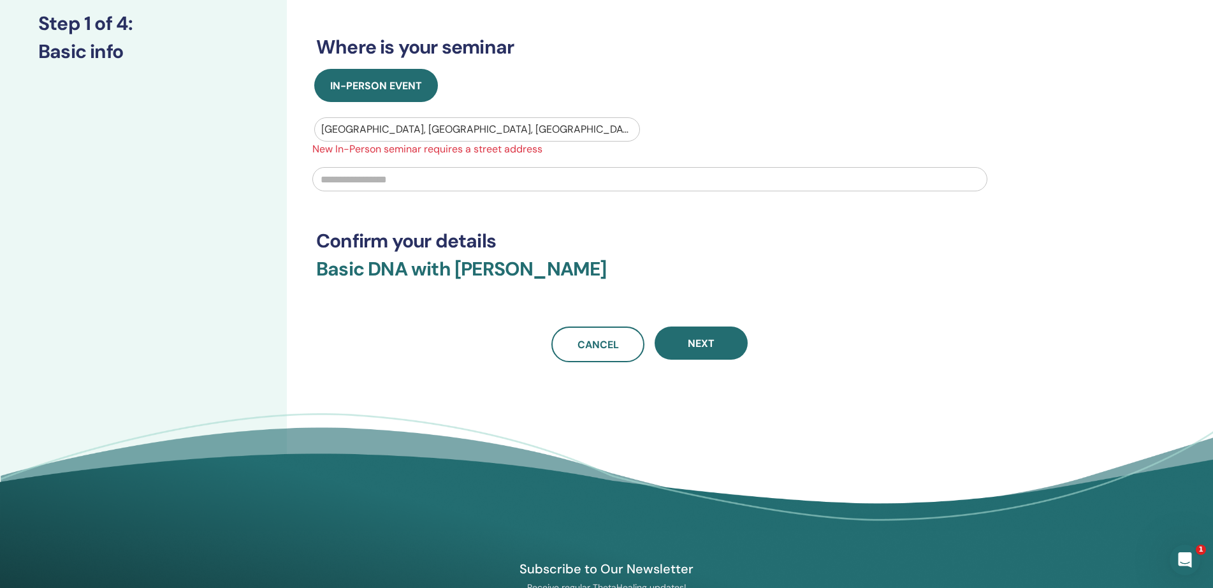
click at [472, 128] on div at bounding box center [477, 130] width 312 height 18
click at [453, 133] on div at bounding box center [477, 130] width 312 height 18
drag, startPoint x: 365, startPoint y: 126, endPoint x: 447, endPoint y: 129, distance: 81.7
click at [447, 129] on div at bounding box center [477, 130] width 312 height 18
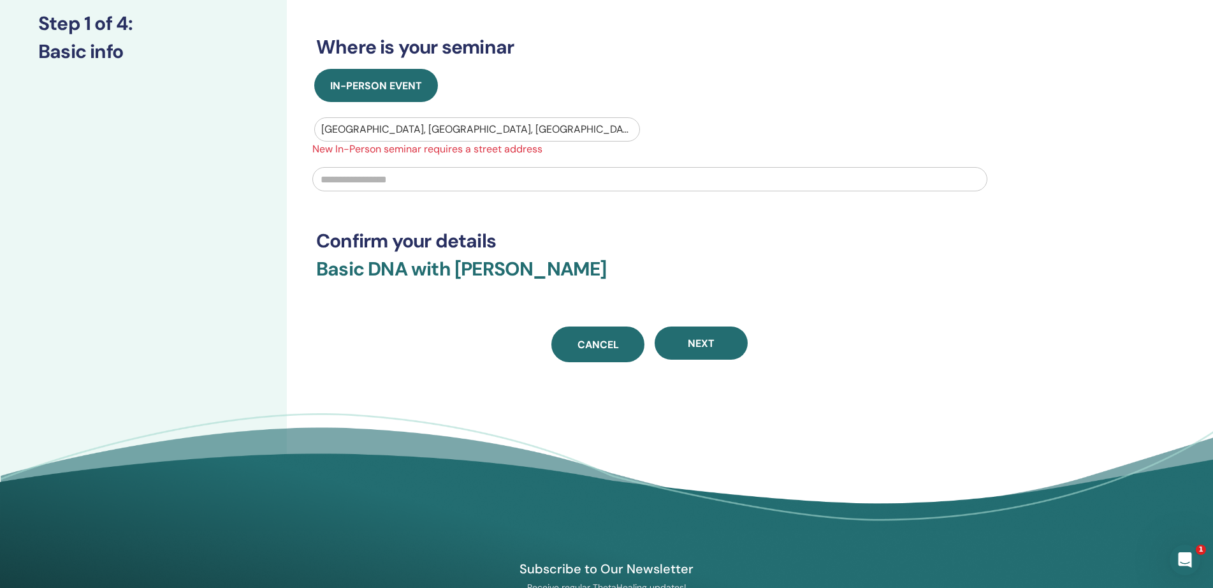
click at [608, 335] on link "Cancel" at bounding box center [598, 344] width 93 height 36
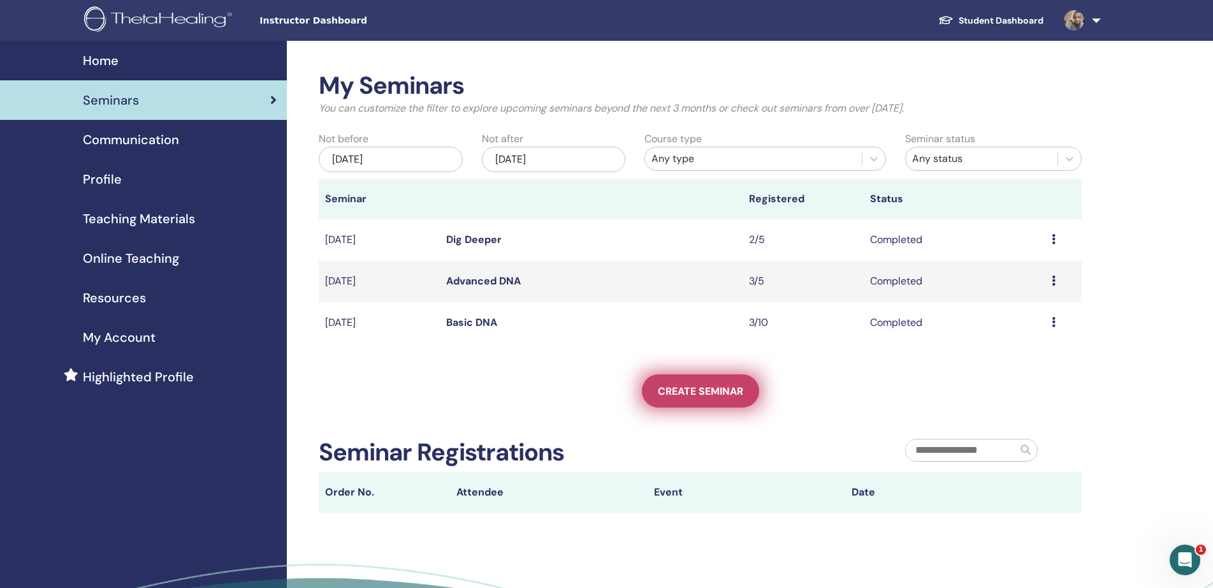
click at [675, 393] on span "Create seminar" at bounding box center [700, 390] width 85 height 13
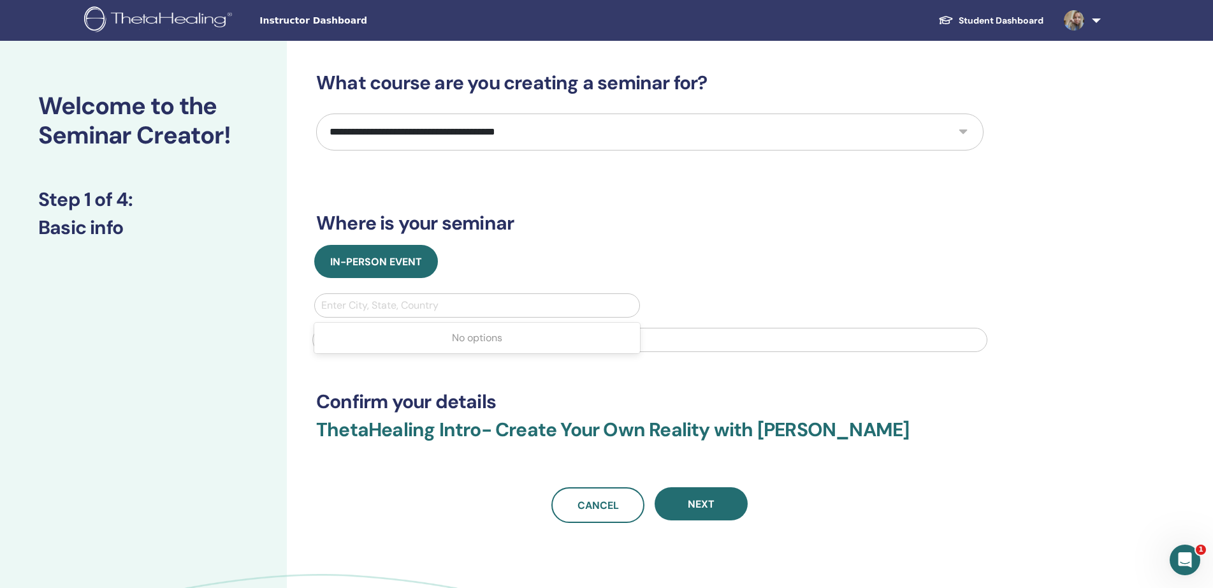
click at [414, 306] on div at bounding box center [477, 306] width 312 height 18
type input "****"
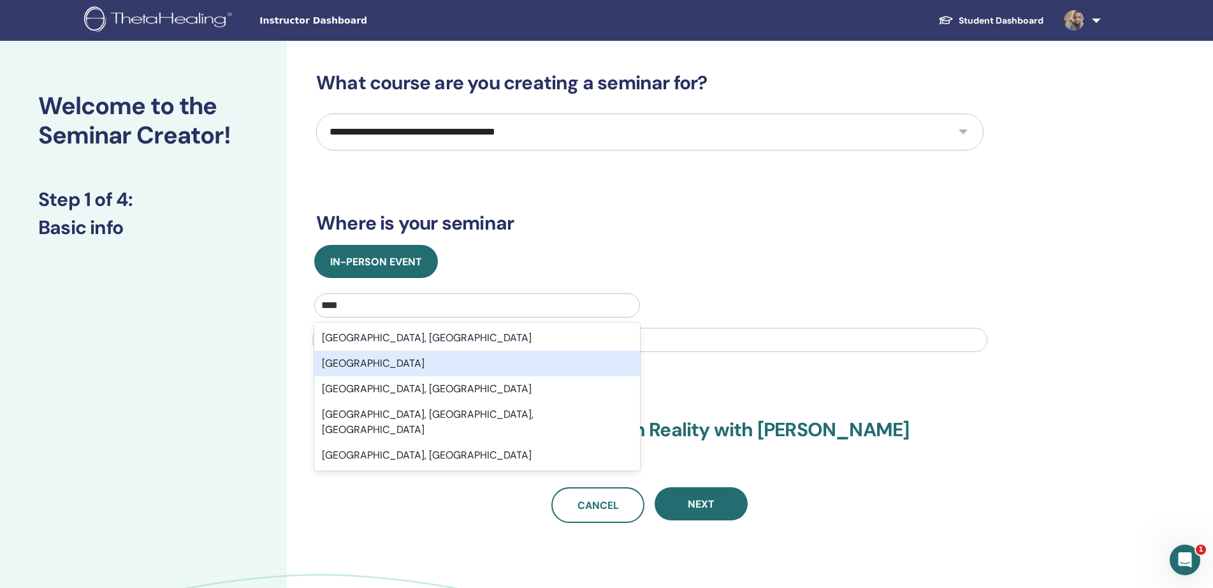
click at [399, 365] on div "[GEOGRAPHIC_DATA]" at bounding box center [477, 364] width 326 height 26
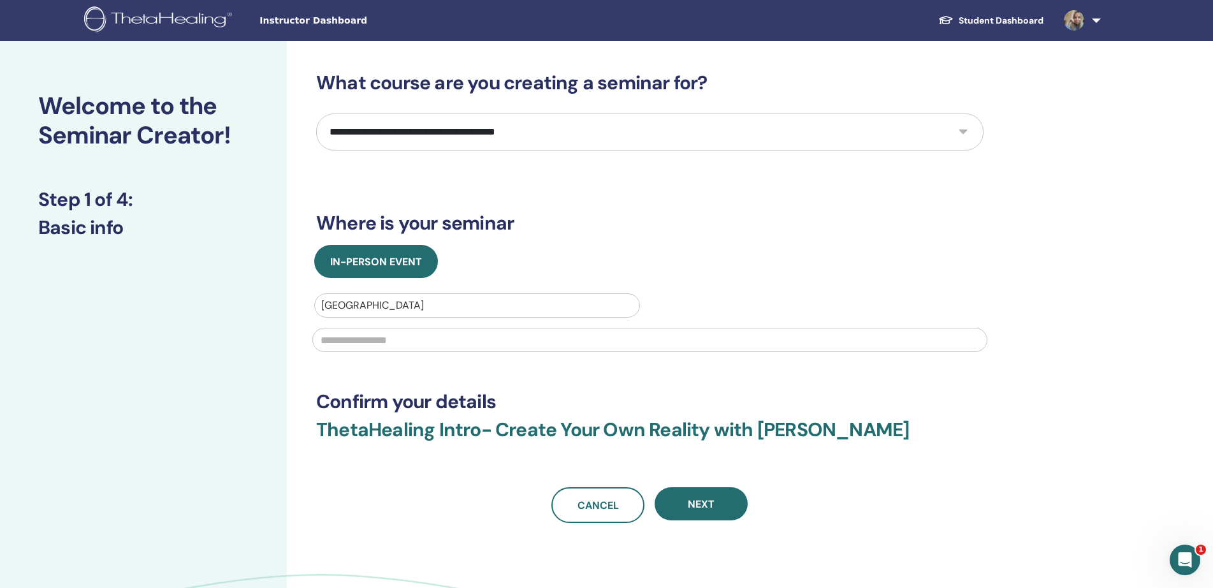
click at [362, 342] on input "text" at bounding box center [649, 340] width 675 height 24
type input "*"
type input "**********"
click at [710, 511] on button "Next" at bounding box center [701, 503] width 93 height 33
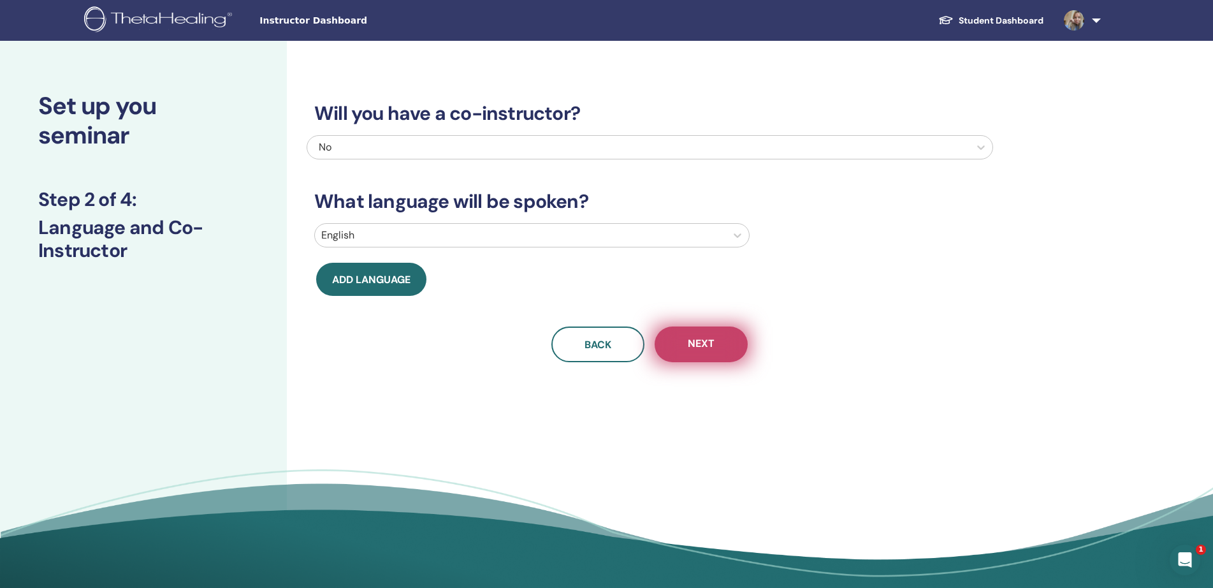
click at [721, 348] on button "Next" at bounding box center [701, 344] width 93 height 36
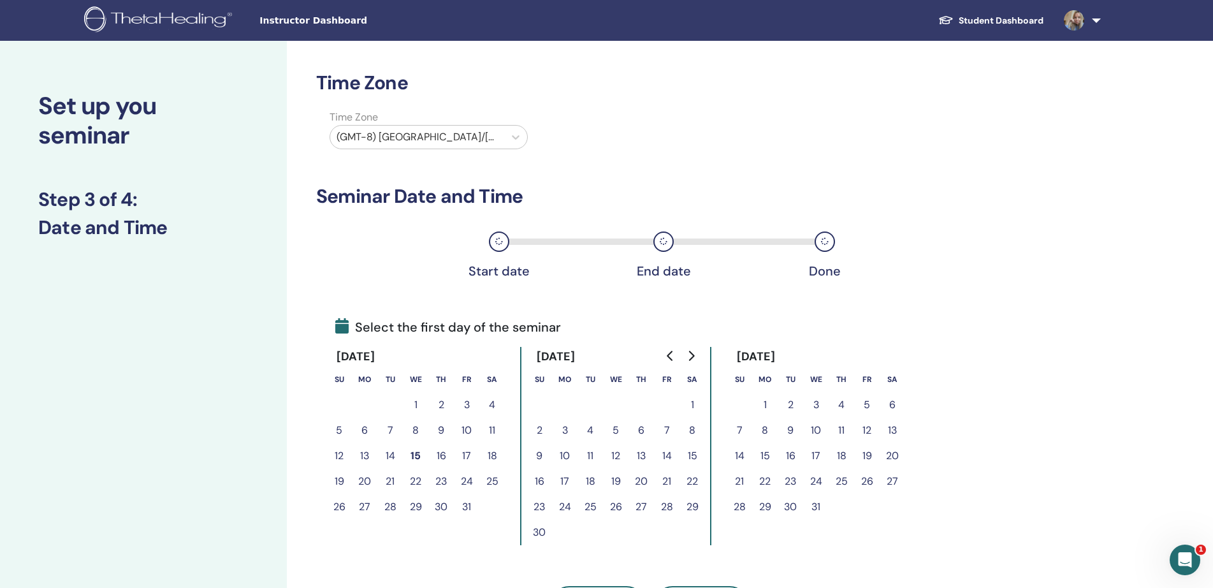
click at [457, 143] on div at bounding box center [417, 137] width 161 height 18
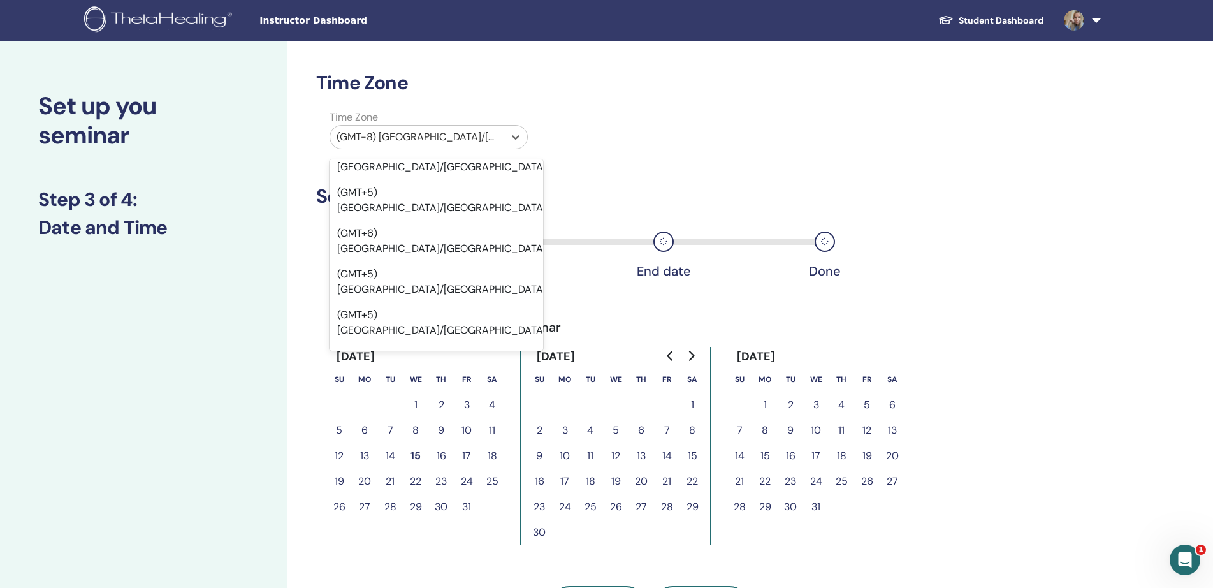
scroll to position [11934, 0]
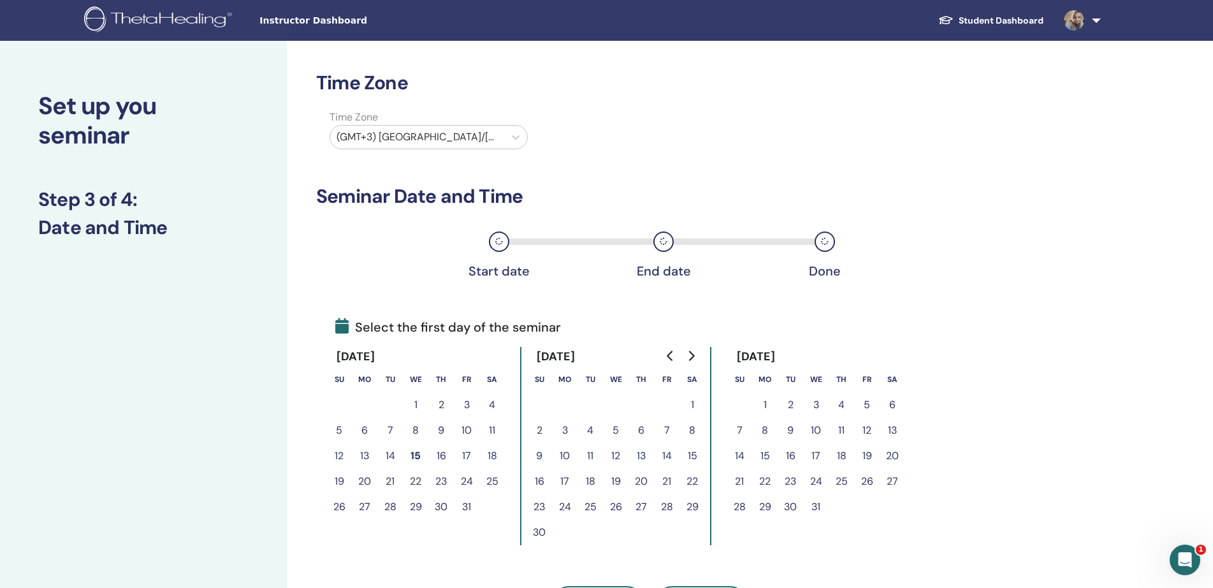
click at [692, 406] on button "1" at bounding box center [693, 405] width 26 height 26
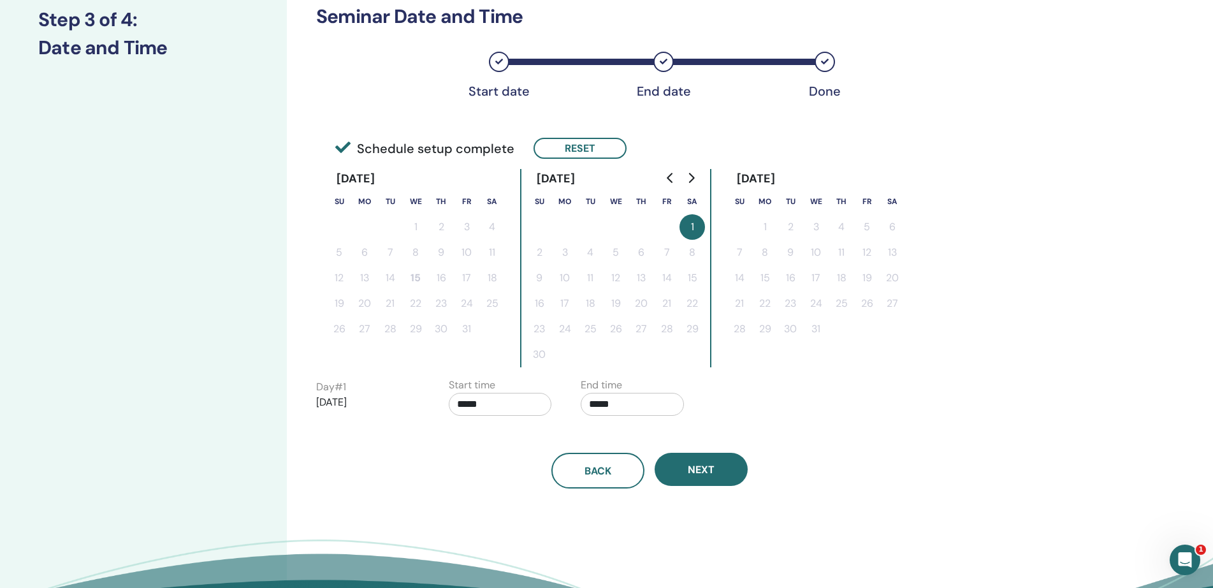
scroll to position [176, 0]
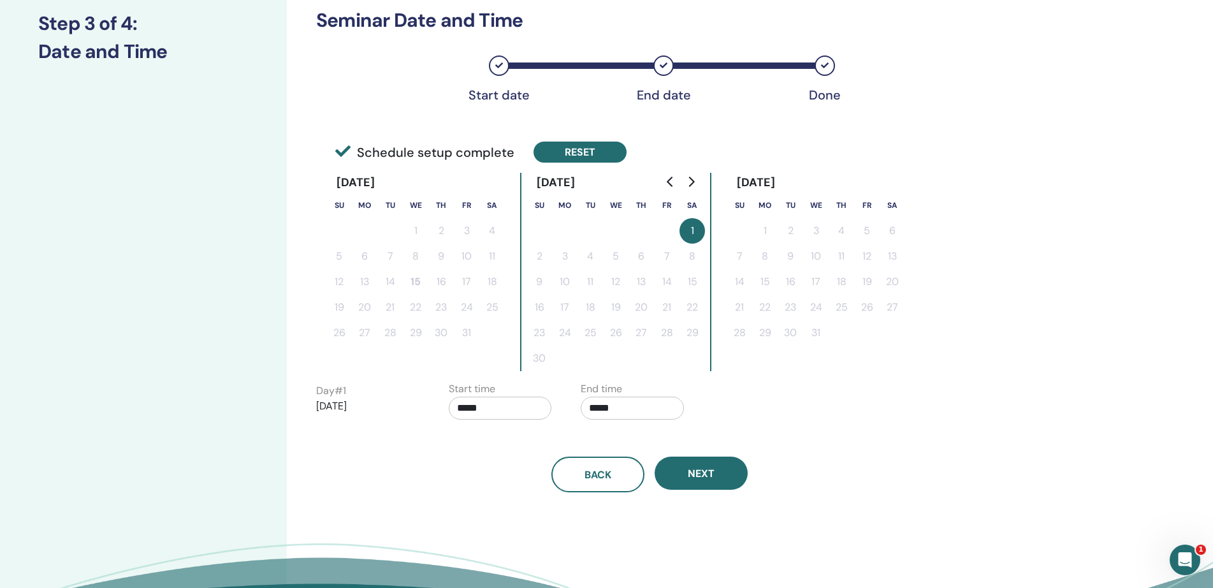
click at [575, 149] on button "Reset" at bounding box center [580, 152] width 93 height 21
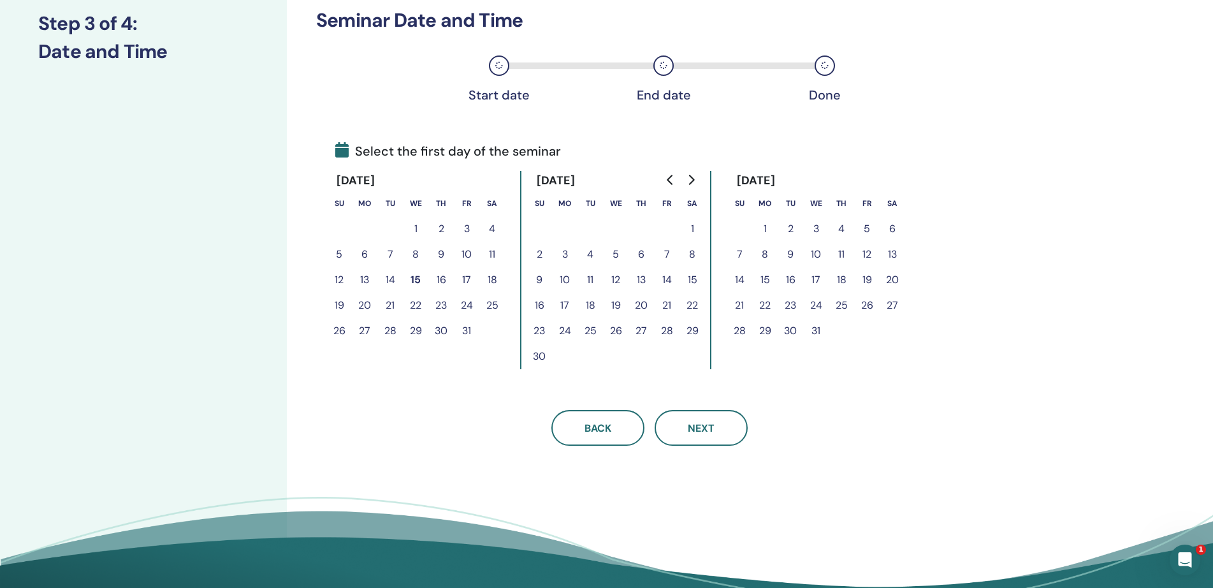
click at [691, 228] on button "1" at bounding box center [693, 229] width 26 height 26
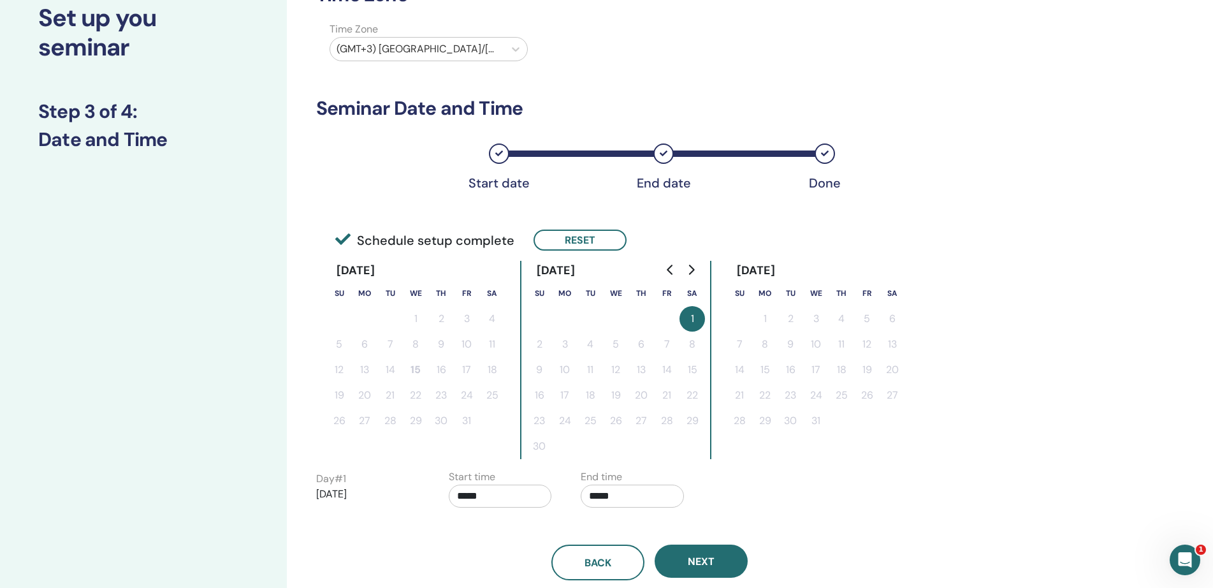
scroll to position [88, 0]
click at [555, 240] on button "Reset" at bounding box center [580, 240] width 93 height 21
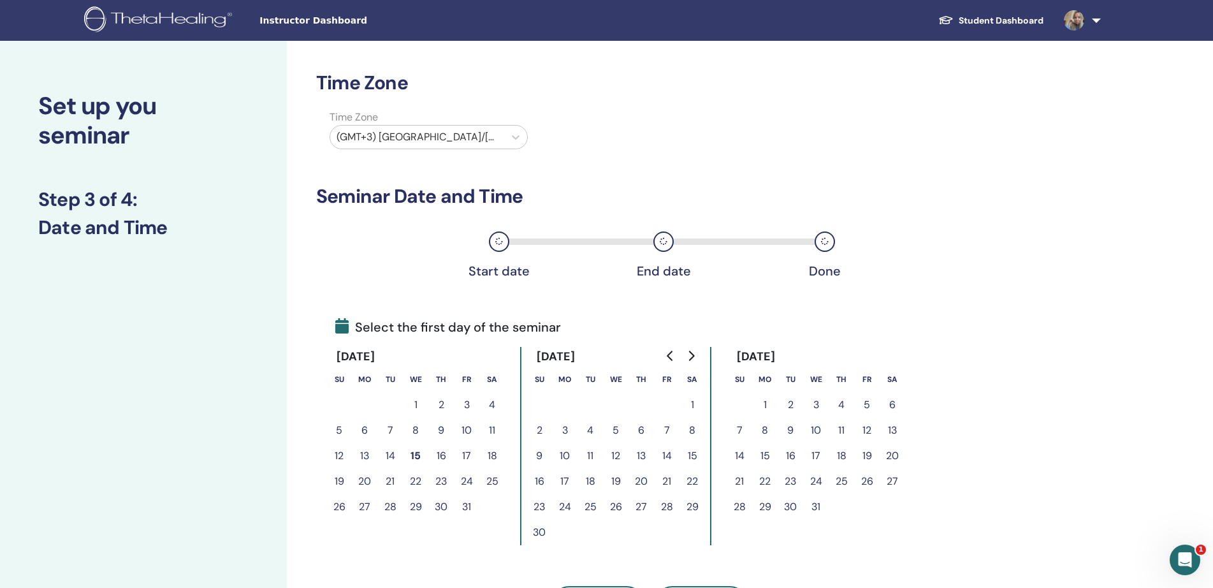
scroll to position [0, 0]
click at [500, 246] on div "Start date" at bounding box center [499, 241] width 20 height 20
click at [662, 244] on icon at bounding box center [664, 242] width 8 height 8
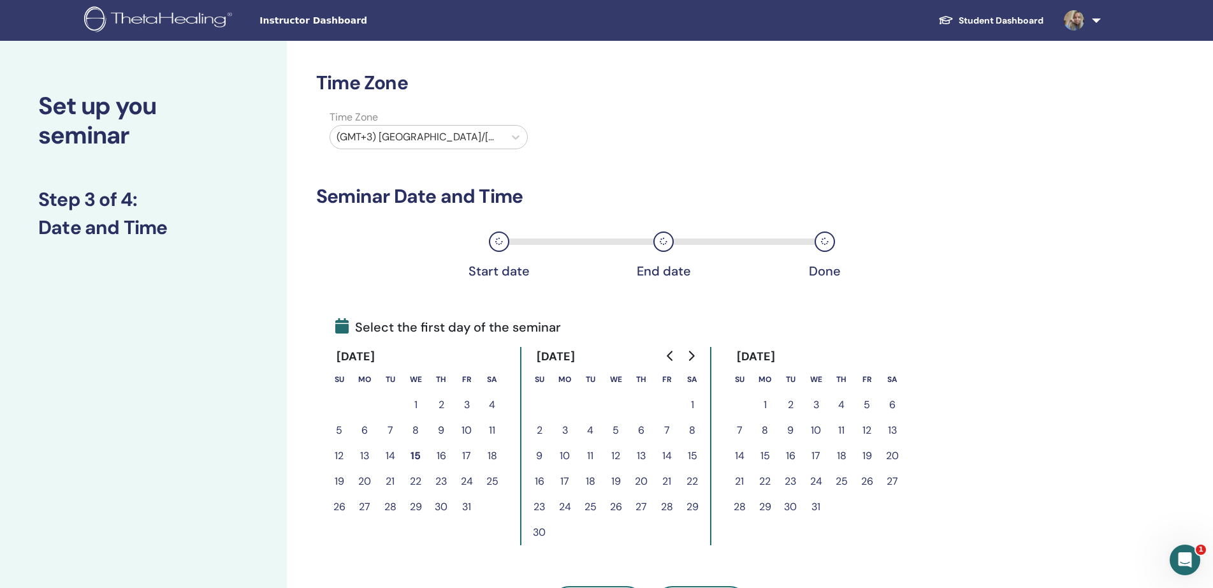
click at [797, 245] on div "Start date End date Done" at bounding box center [650, 252] width 668 height 68
click at [473, 225] on div "Start date End date Done" at bounding box center [650, 252] width 668 height 68
click at [691, 405] on button "1" at bounding box center [693, 405] width 26 height 26
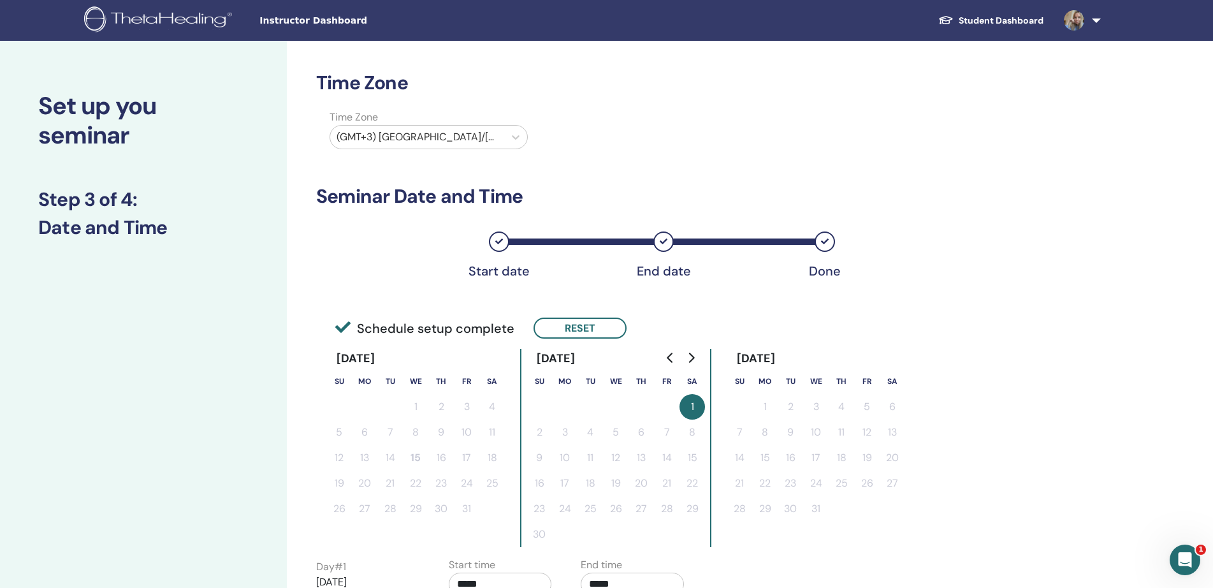
click at [495, 249] on div "Start date" at bounding box center [499, 241] width 20 height 20
click at [583, 335] on button "Reset" at bounding box center [580, 328] width 93 height 21
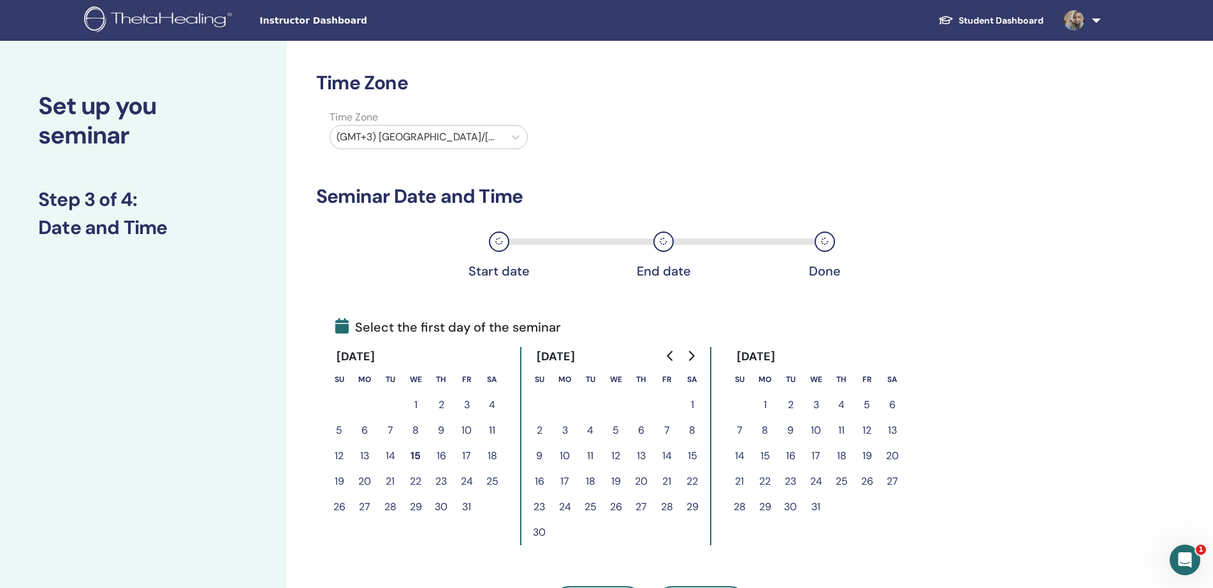
drag, startPoint x: 693, startPoint y: 404, endPoint x: 566, endPoint y: 443, distance: 132.7
click at [566, 443] on tbody "1 2 3 4 5 6 7 8 9 10 11 12 13 14 15 16 17 18 19 20 21 22 23 24 25 26 27 28 29 30" at bounding box center [616, 468] width 179 height 153
click at [691, 406] on button "1" at bounding box center [693, 405] width 26 height 26
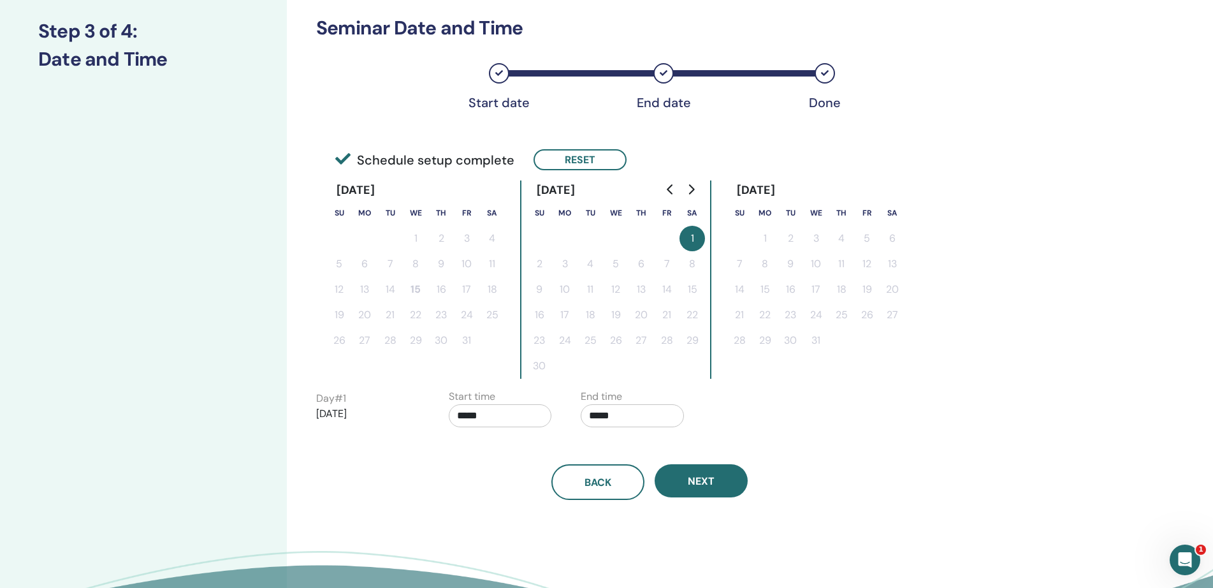
scroll to position [176, 0]
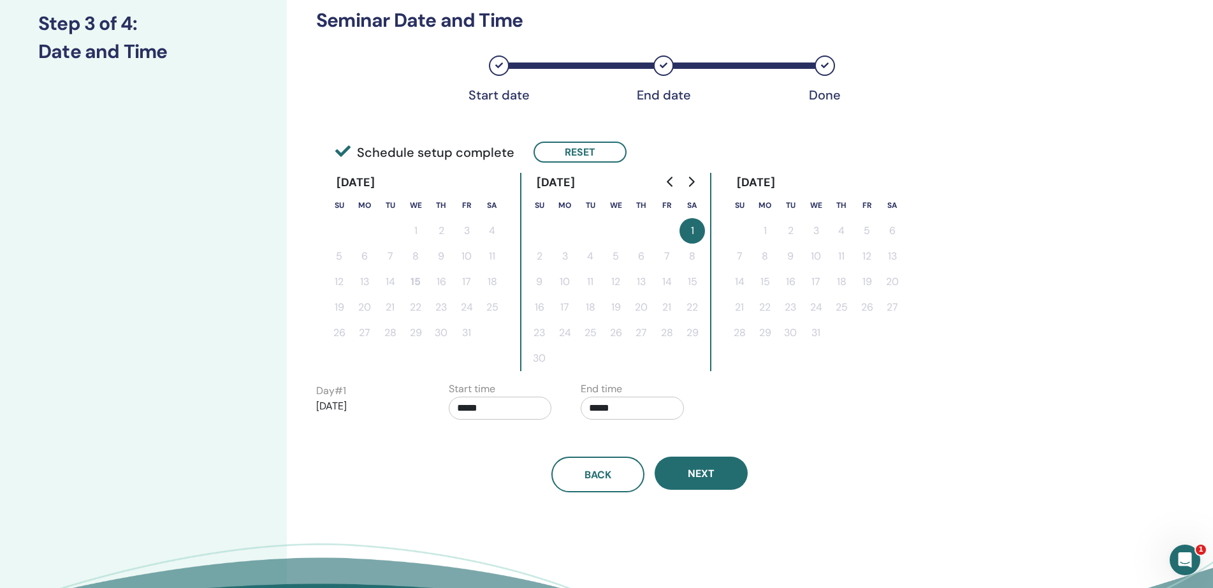
click at [553, 274] on td "10" at bounding box center [565, 282] width 26 height 26
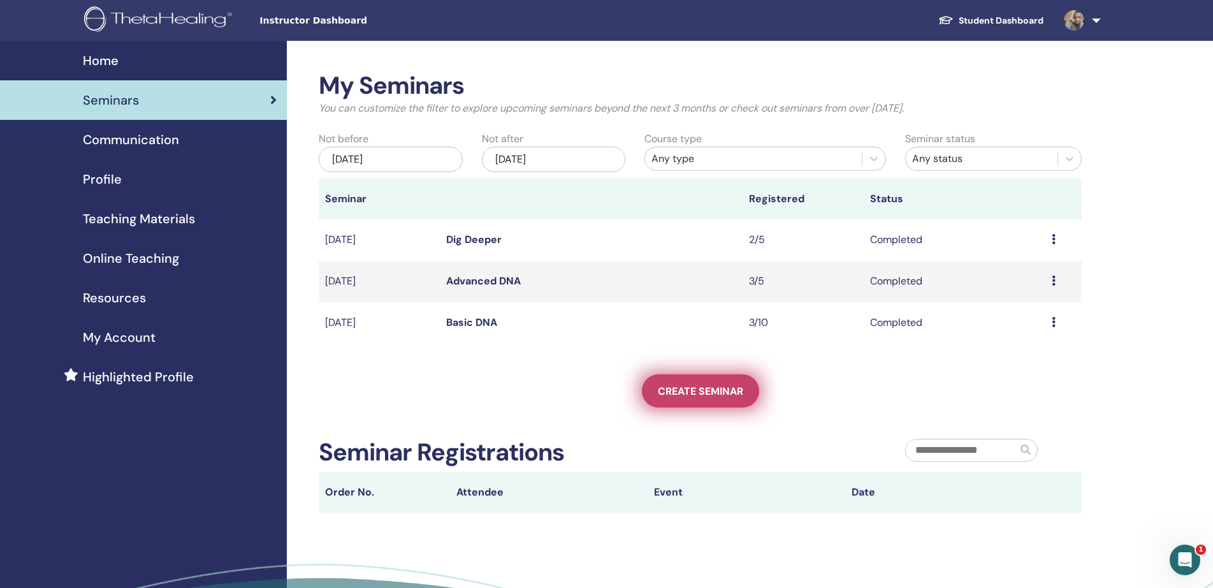
click at [702, 395] on span "Create seminar" at bounding box center [700, 390] width 85 height 13
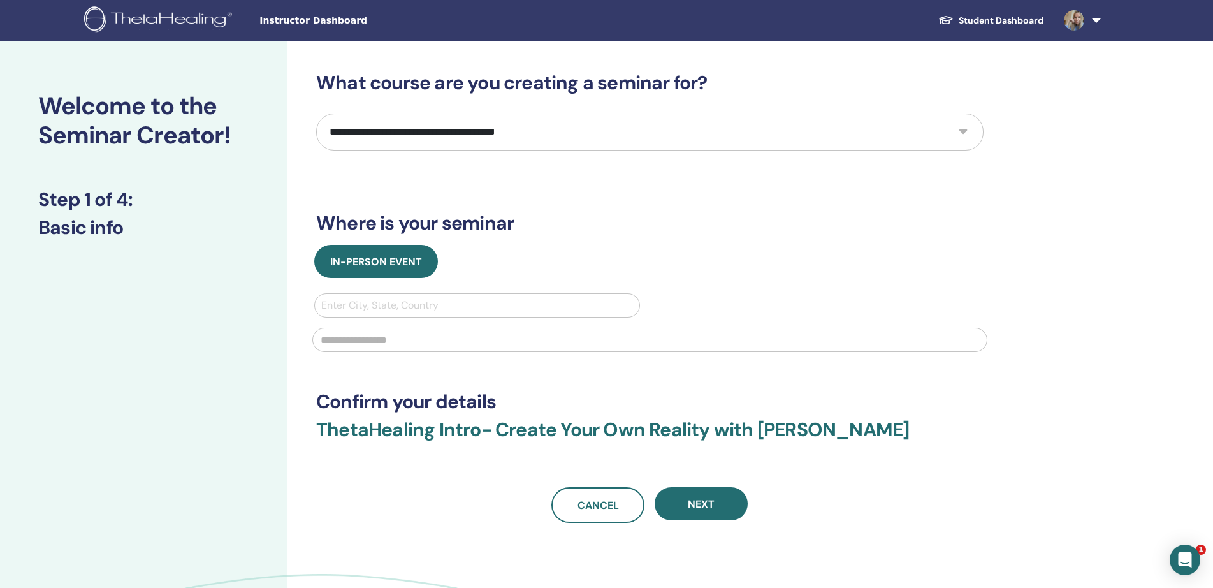
click at [510, 138] on select "**********" at bounding box center [650, 132] width 668 height 37
select select "*"
click at [316, 114] on select "**********" at bounding box center [650, 132] width 668 height 37
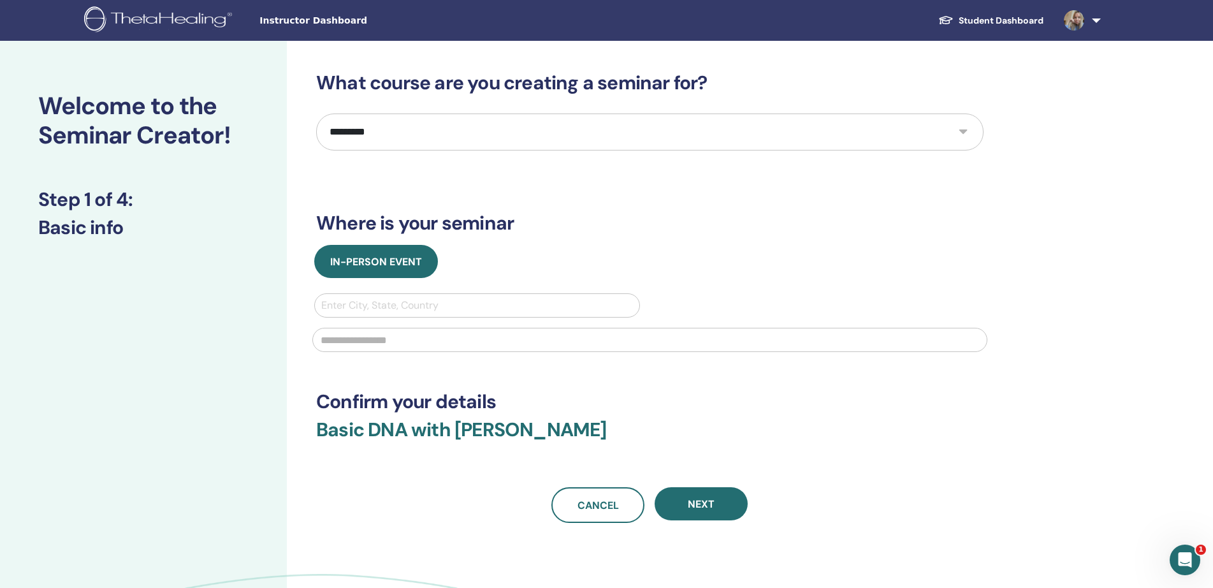
click at [380, 304] on div at bounding box center [477, 306] width 312 height 18
click at [383, 307] on div at bounding box center [477, 306] width 312 height 18
type input "****"
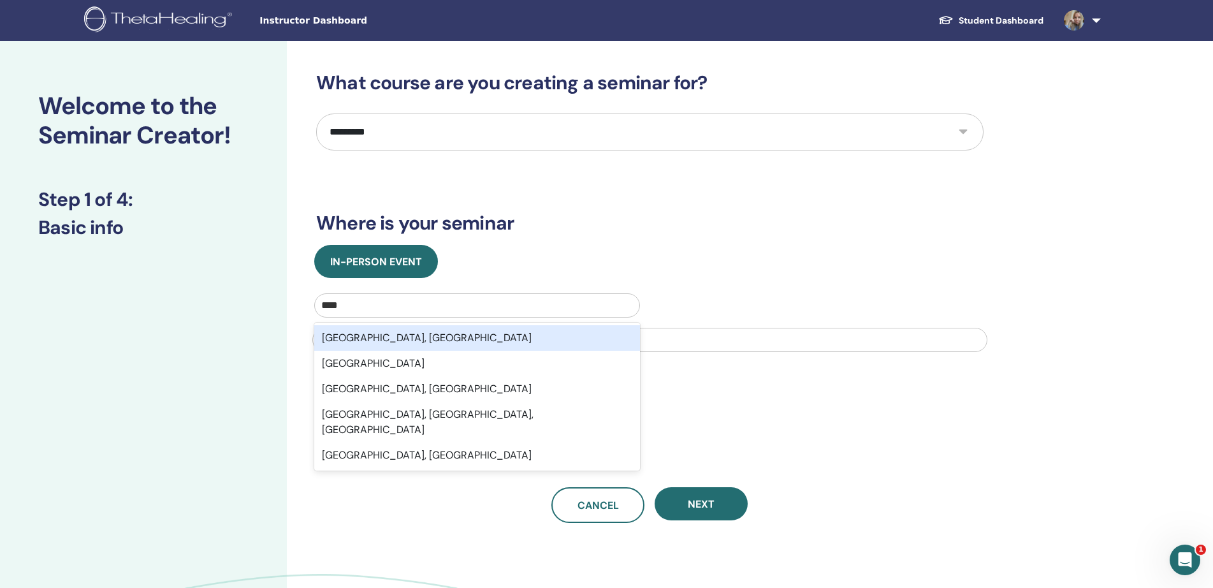
click at [381, 339] on div "[GEOGRAPHIC_DATA], [GEOGRAPHIC_DATA]" at bounding box center [477, 338] width 326 height 26
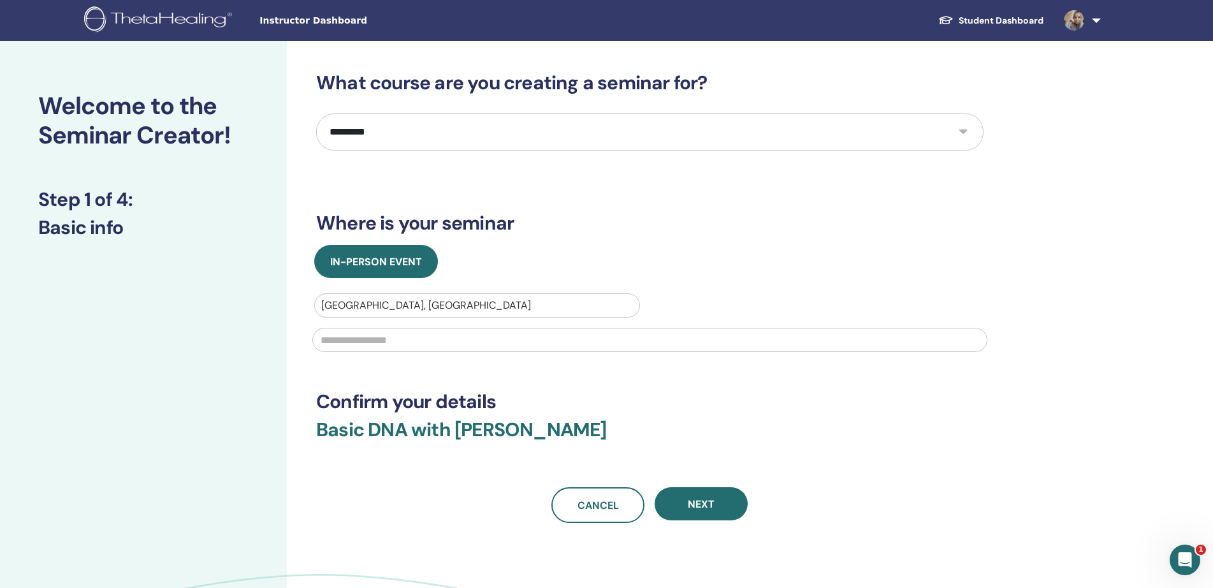
click at [381, 338] on input "text" at bounding box center [649, 340] width 675 height 24
type input "**********"
click at [667, 501] on button "Next" at bounding box center [701, 503] width 93 height 33
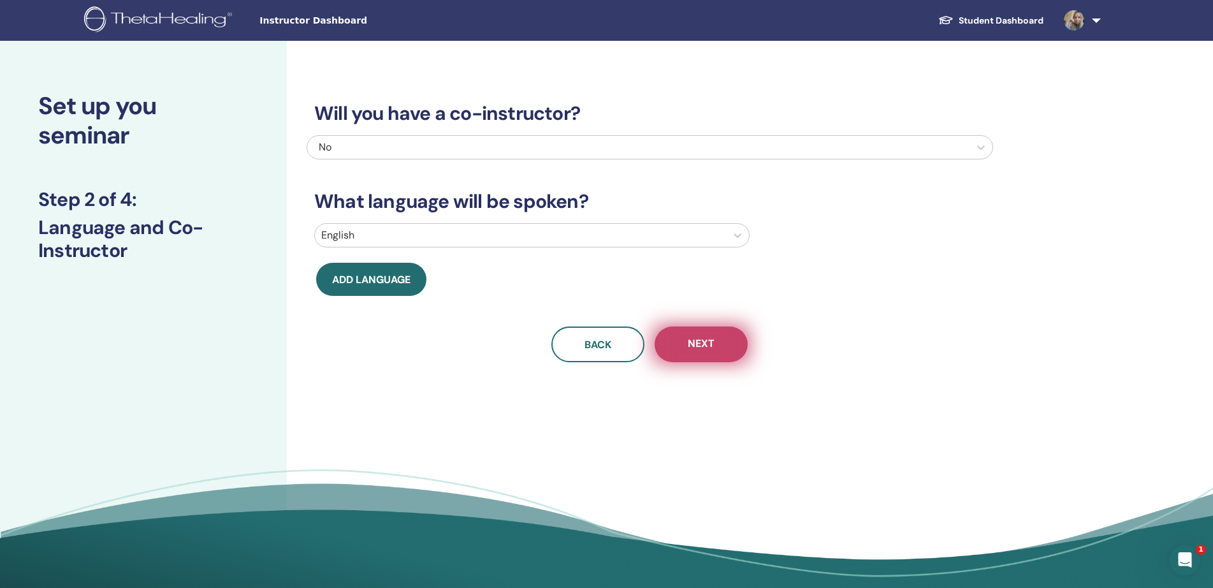
click at [705, 346] on span "Next" at bounding box center [701, 345] width 27 height 16
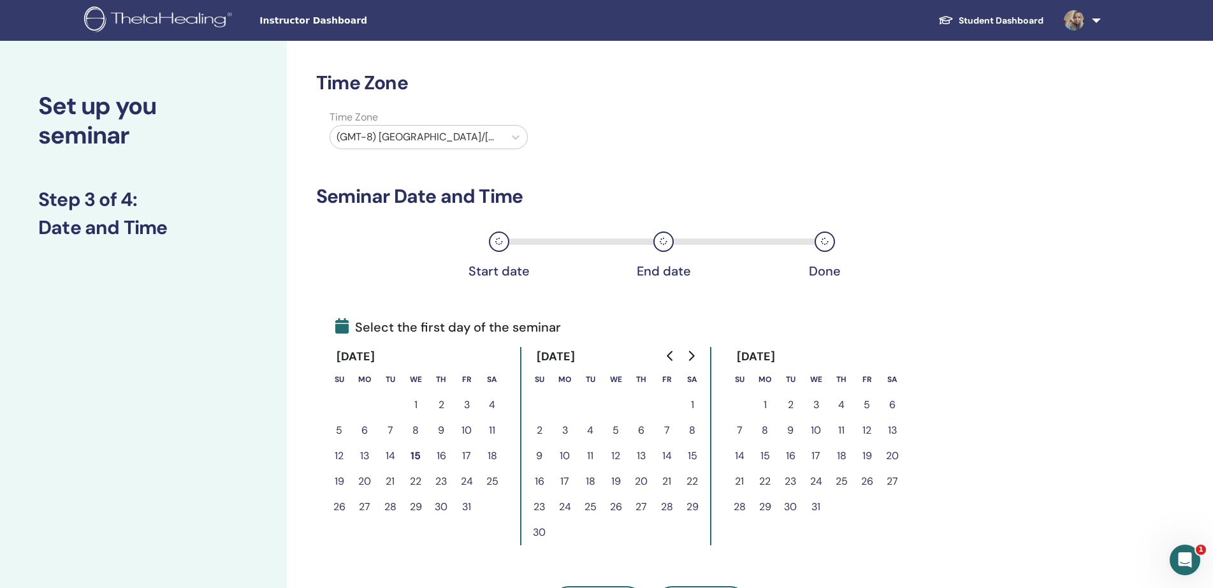
click at [691, 404] on button "1" at bounding box center [693, 405] width 26 height 26
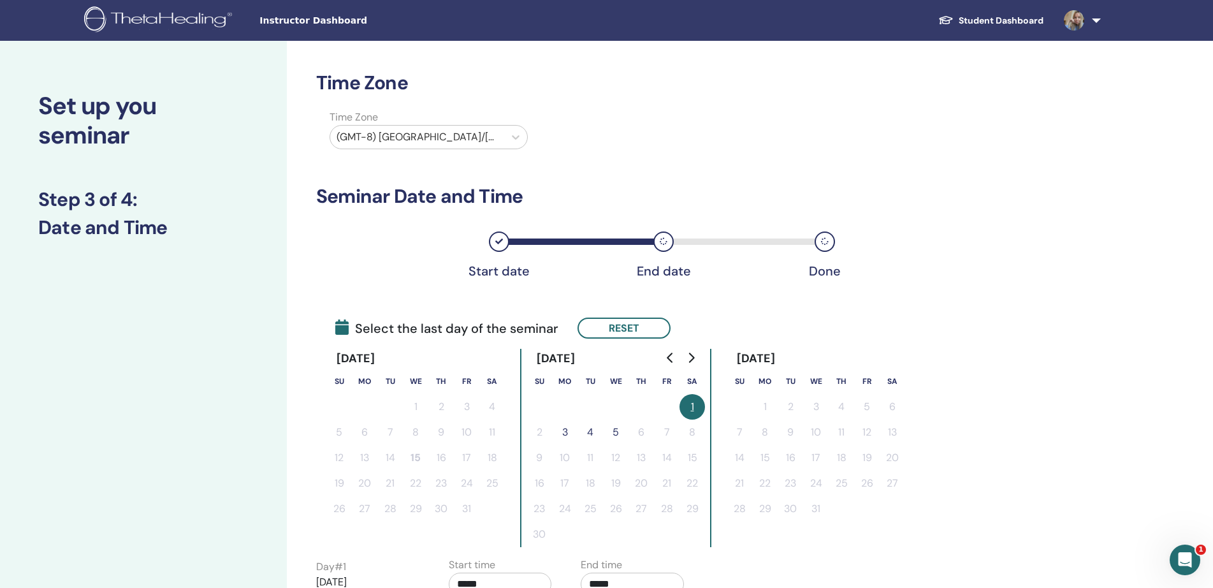
click at [568, 432] on button "3" at bounding box center [565, 433] width 26 height 26
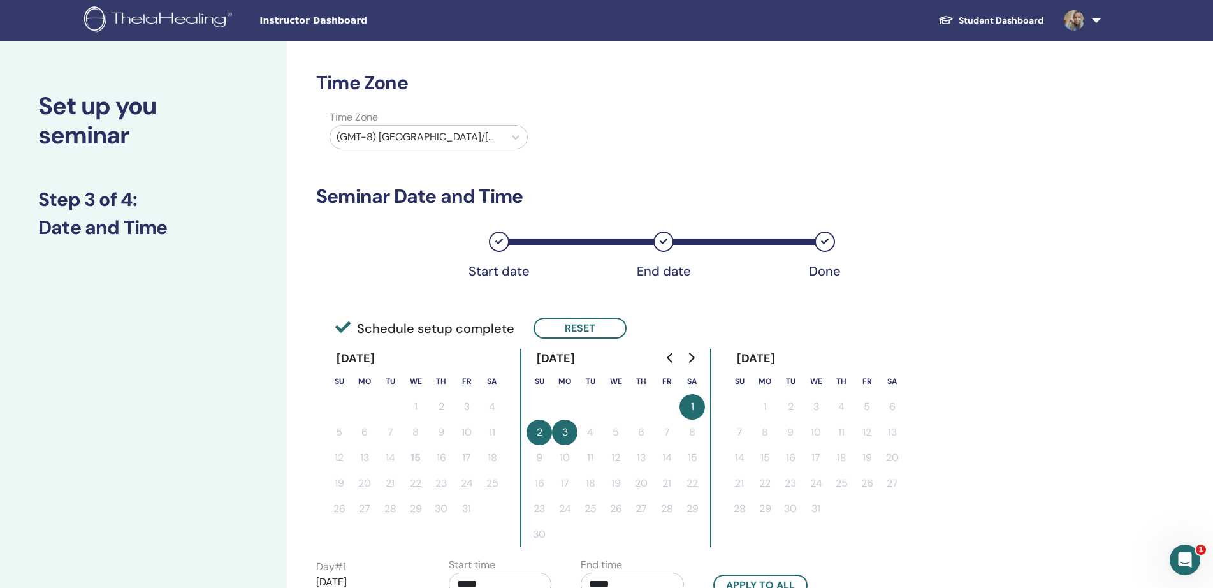
click at [1008, 322] on div "Time Zone Time Zone (GMT-8) [GEOGRAPHIC_DATA]/[US_STATE] Seminar Date and Time …" at bounding box center [691, 492] width 809 height 902
click at [503, 135] on div "(GMT-8) [GEOGRAPHIC_DATA]/[US_STATE]" at bounding box center [417, 137] width 174 height 23
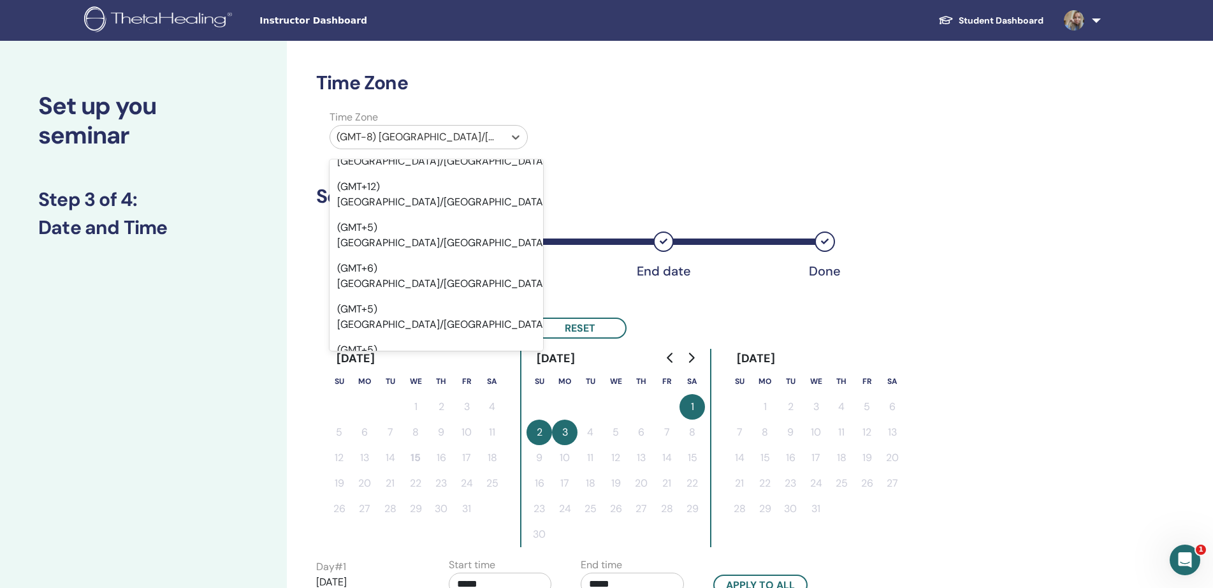
scroll to position [11900, 0]
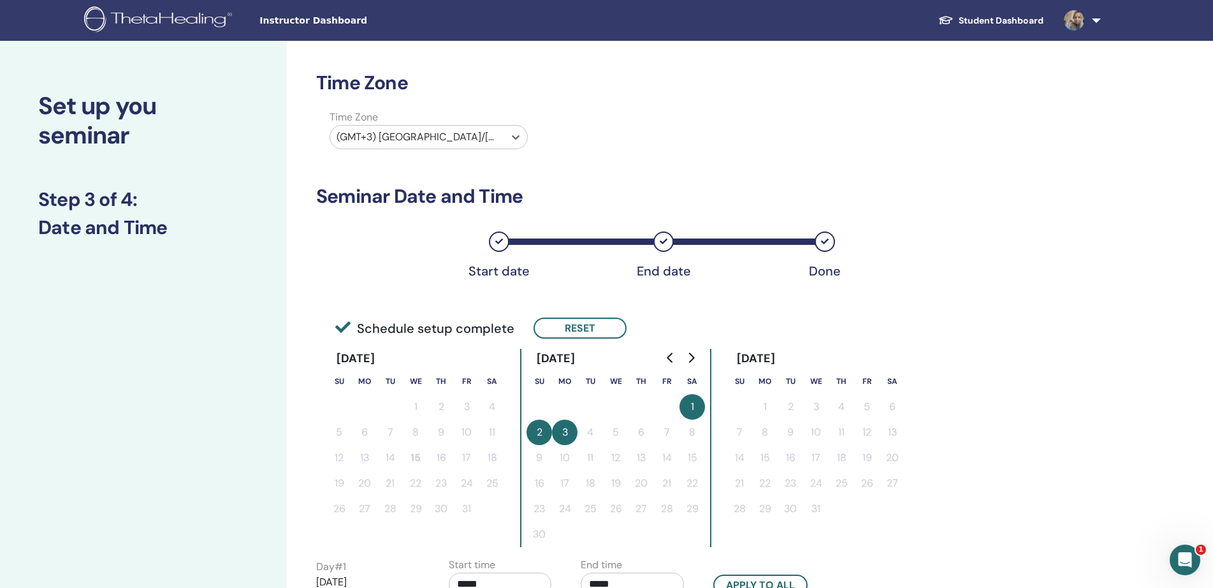
click at [1038, 315] on div "Time Zone Time Zone option (GMT+3) [GEOGRAPHIC_DATA]/[GEOGRAPHIC_DATA], [GEOGRA…" at bounding box center [691, 492] width 809 height 902
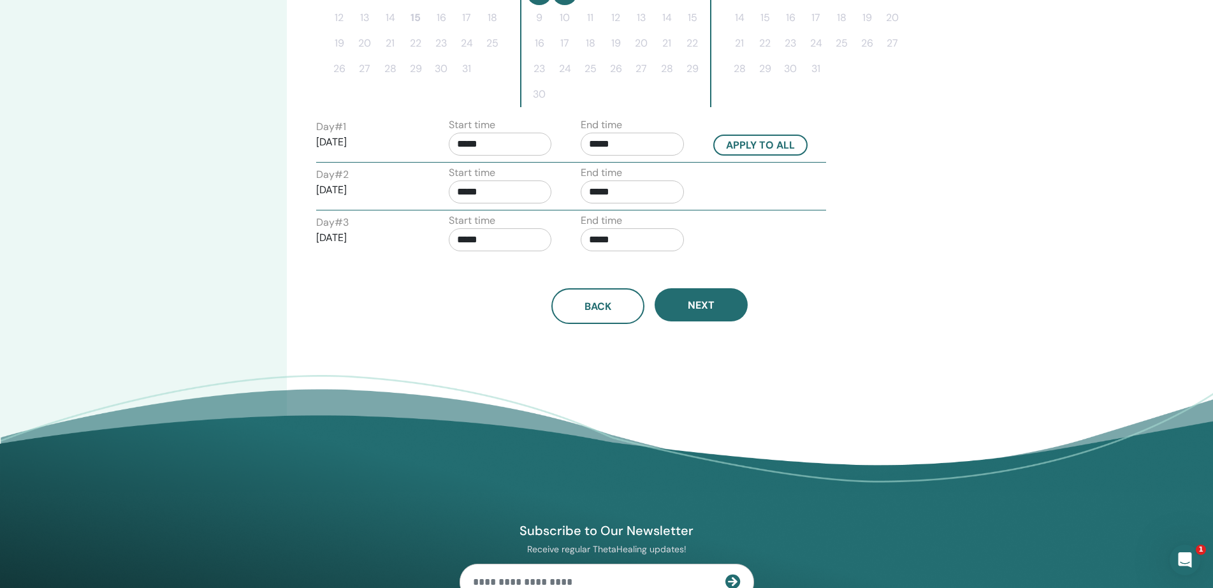
scroll to position [441, 0]
click at [714, 304] on span "Next" at bounding box center [701, 304] width 27 height 13
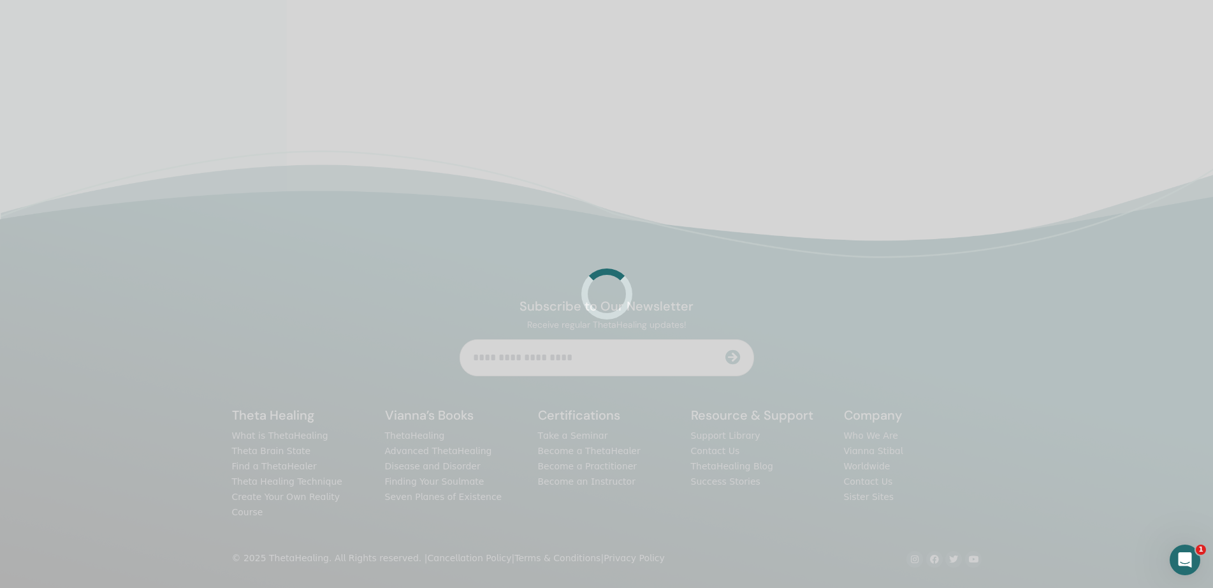
scroll to position [304, 0]
